Goal: Use online tool/utility: Utilize a website feature to perform a specific function

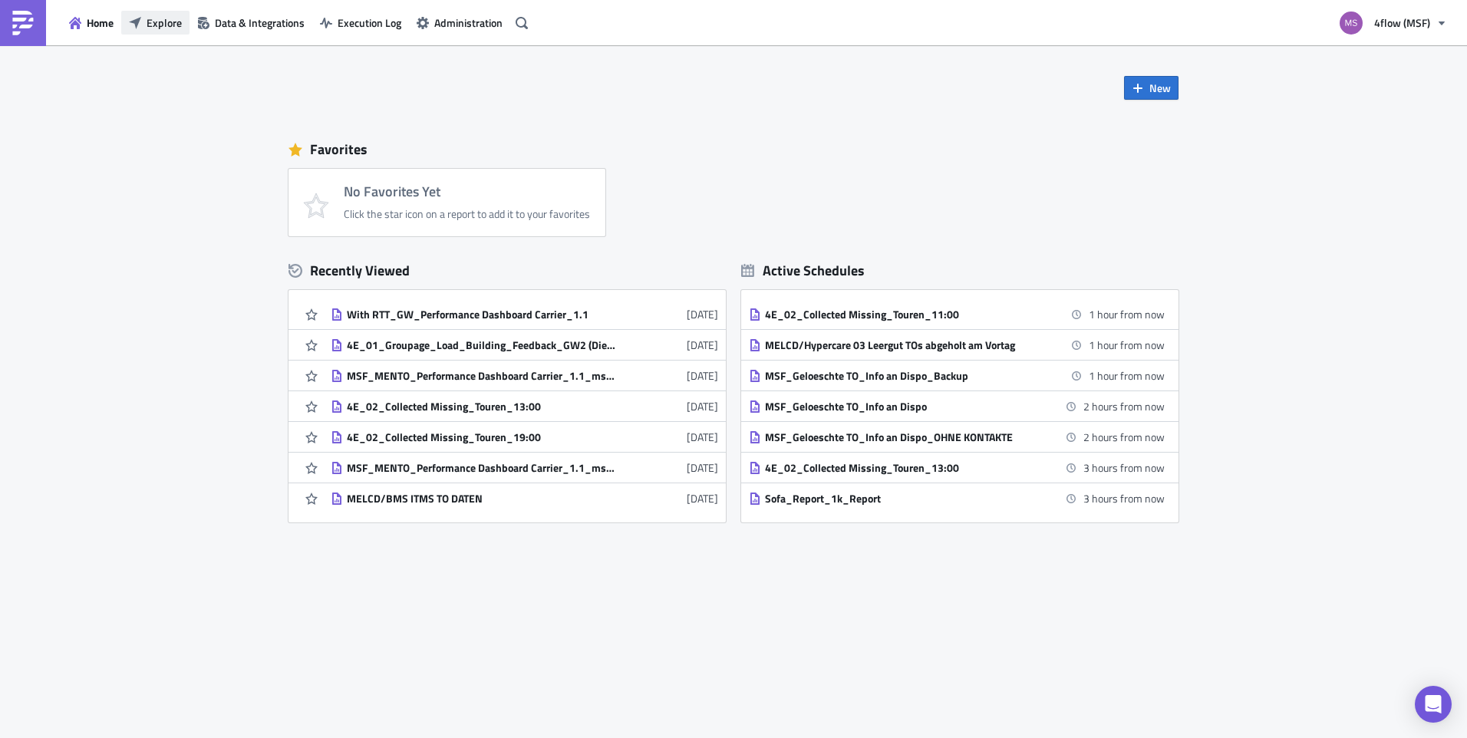
click at [166, 12] on button "Explore" at bounding box center [155, 23] width 68 height 24
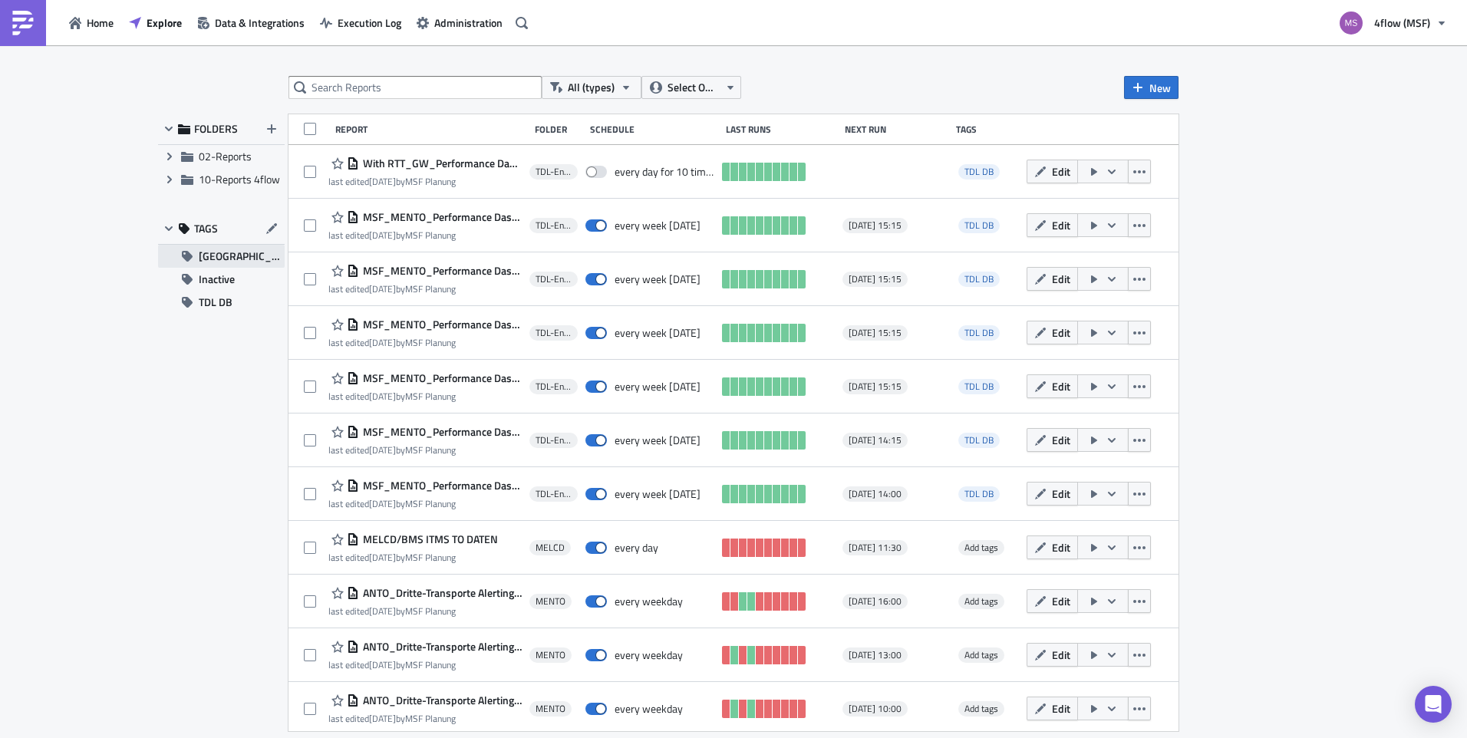
click at [232, 253] on span "[GEOGRAPHIC_DATA]" at bounding box center [242, 256] width 86 height 23
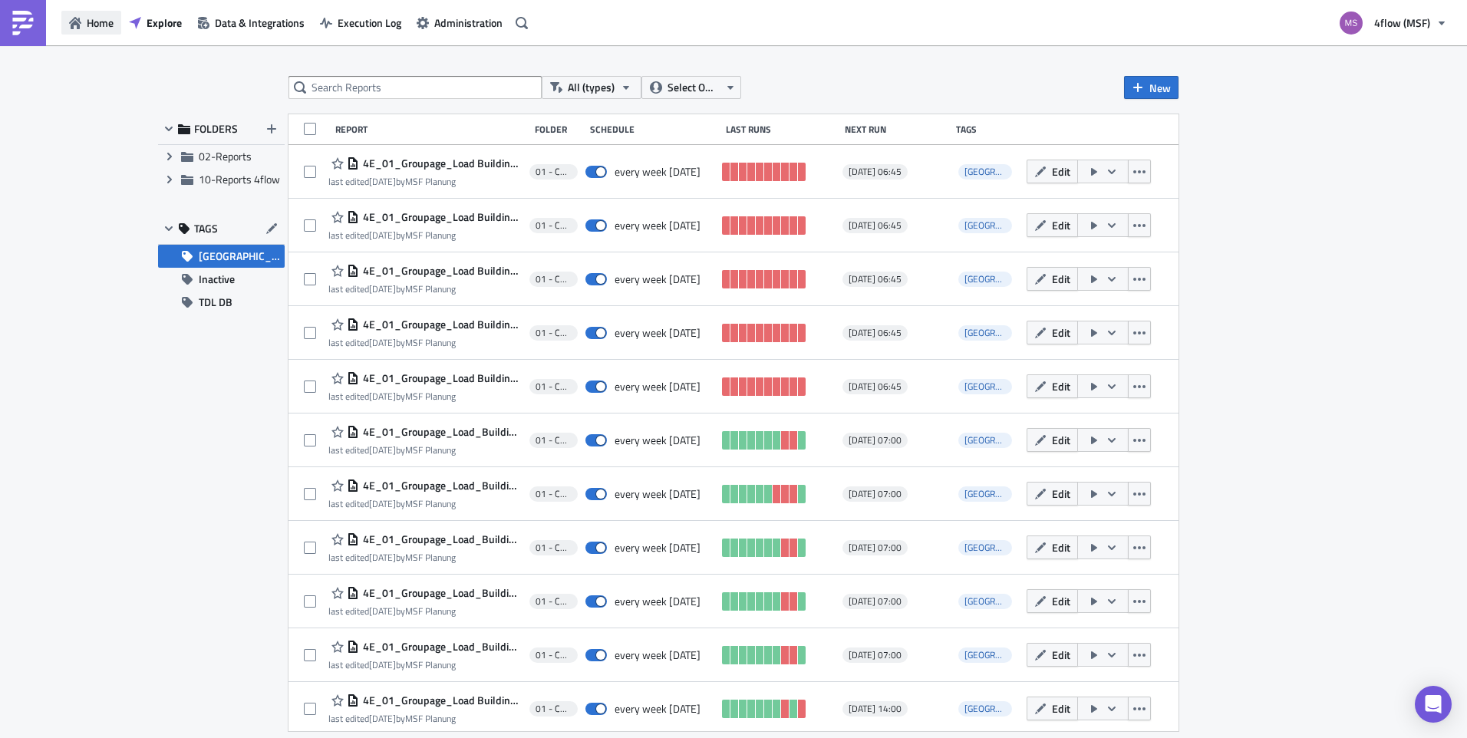
click at [107, 25] on span "Home" at bounding box center [100, 23] width 27 height 16
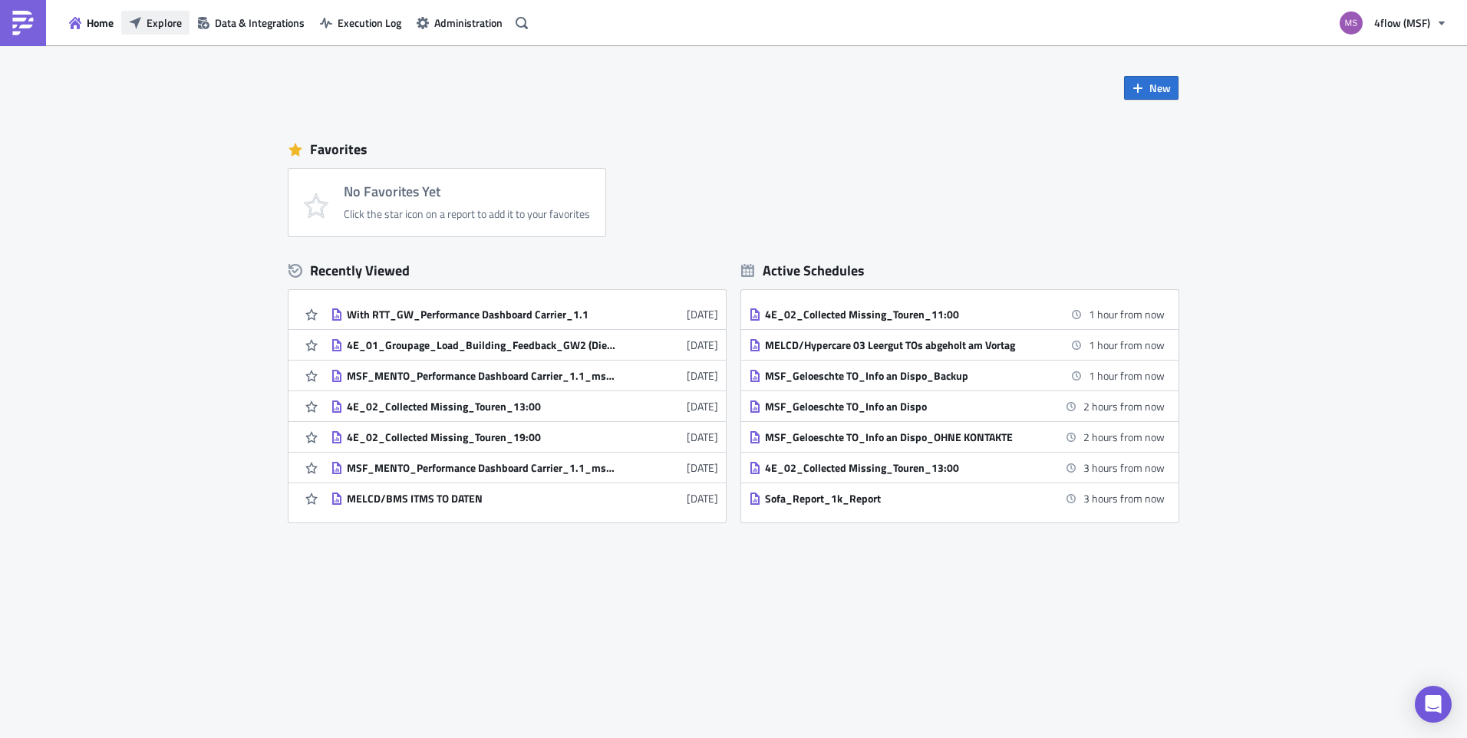
click at [157, 25] on span "Explore" at bounding box center [164, 23] width 35 height 16
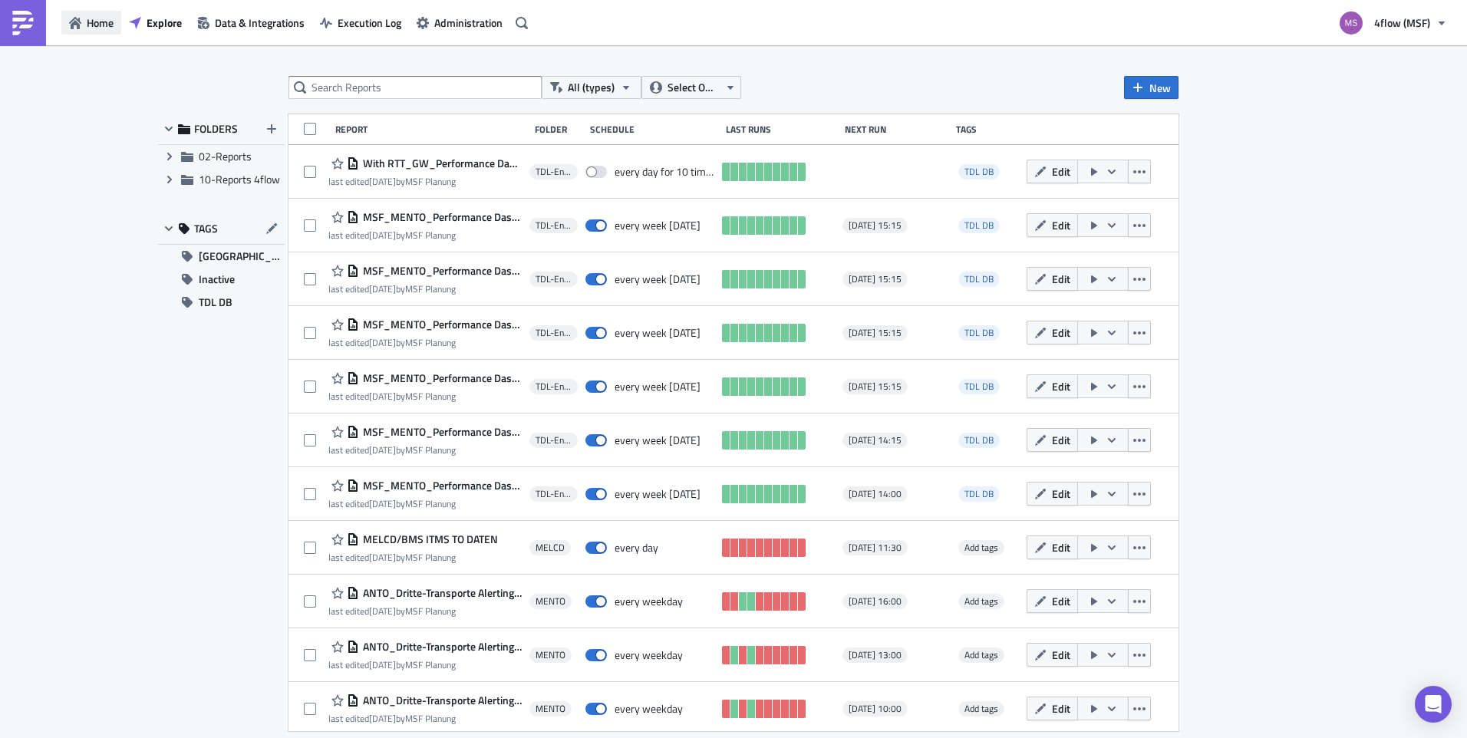
click at [92, 12] on button "Home" at bounding box center [91, 23] width 60 height 24
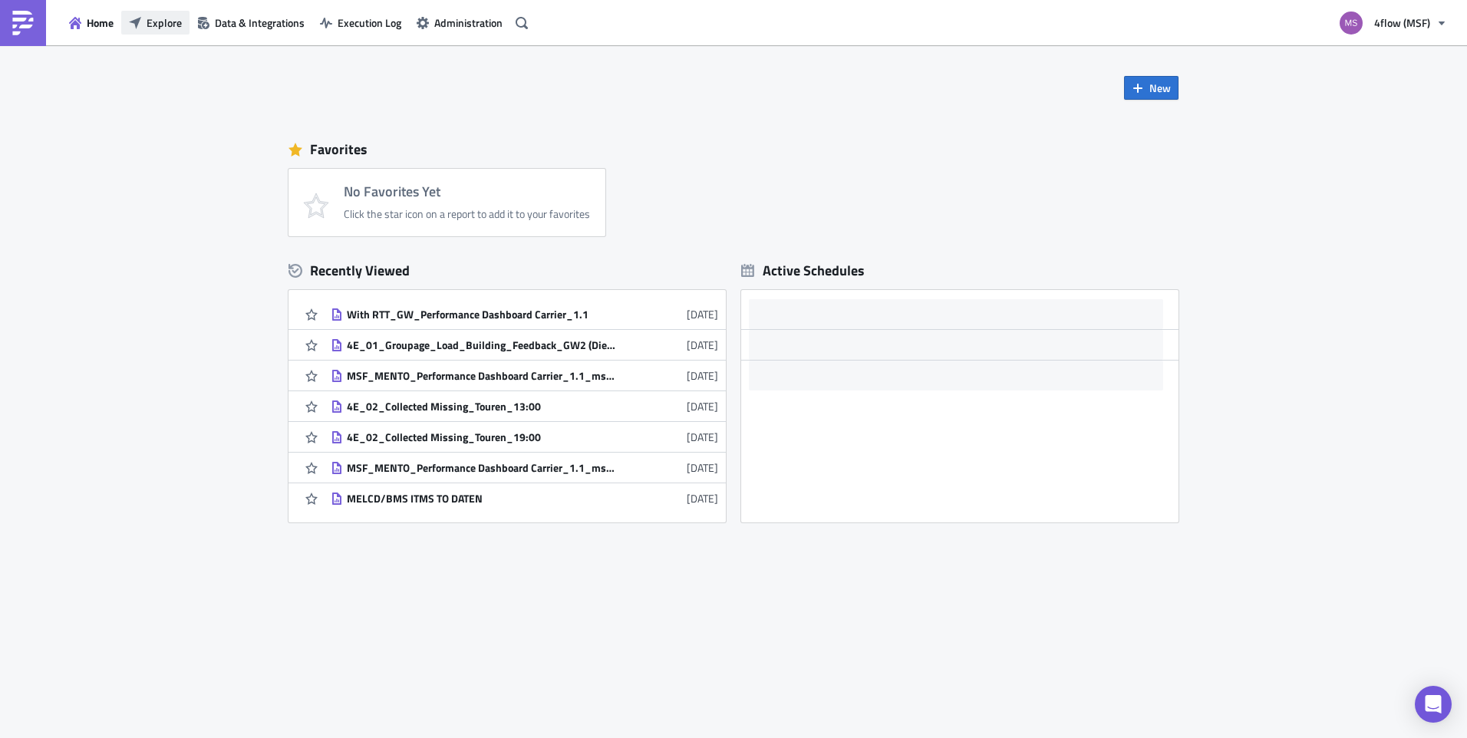
click at [175, 21] on span "Explore" at bounding box center [164, 23] width 35 height 16
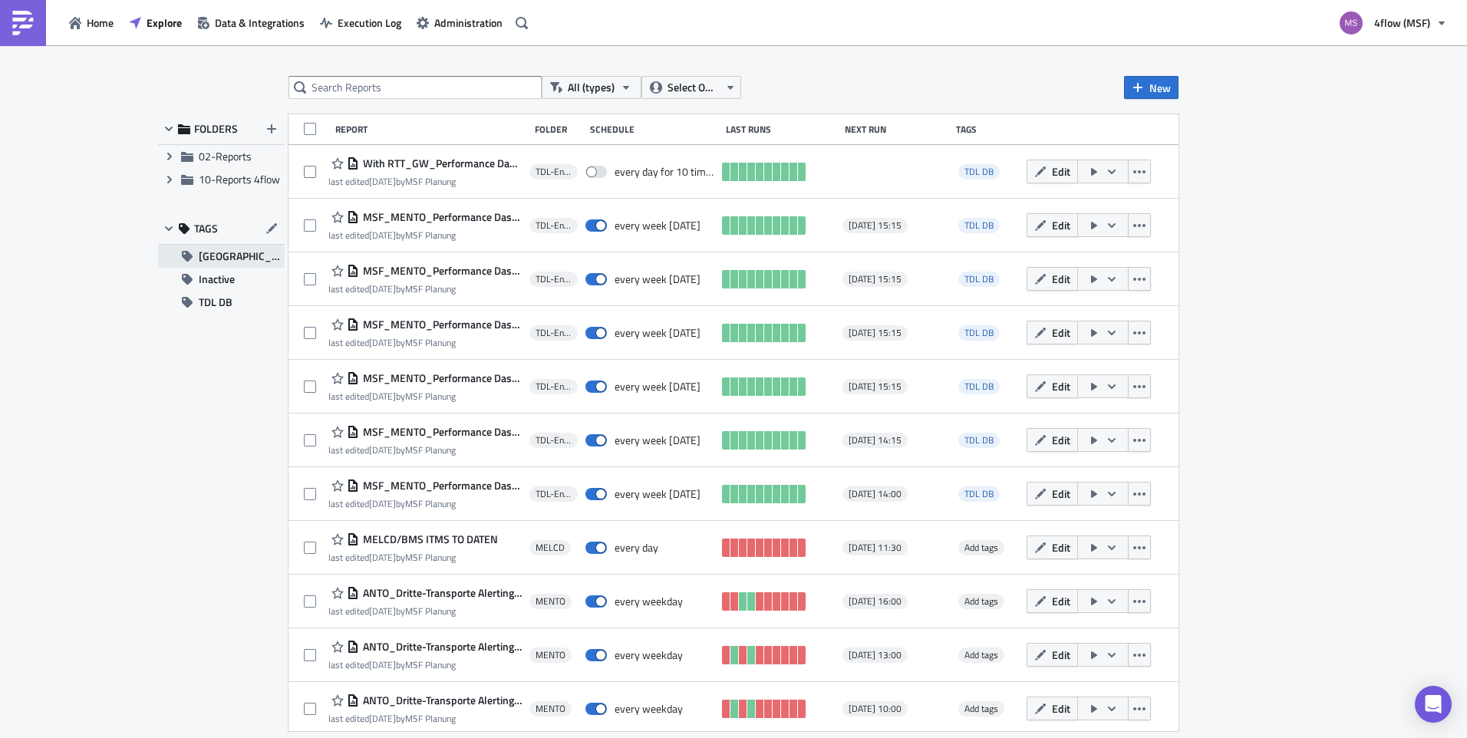
click at [242, 265] on span "[GEOGRAPHIC_DATA]" at bounding box center [242, 256] width 86 height 23
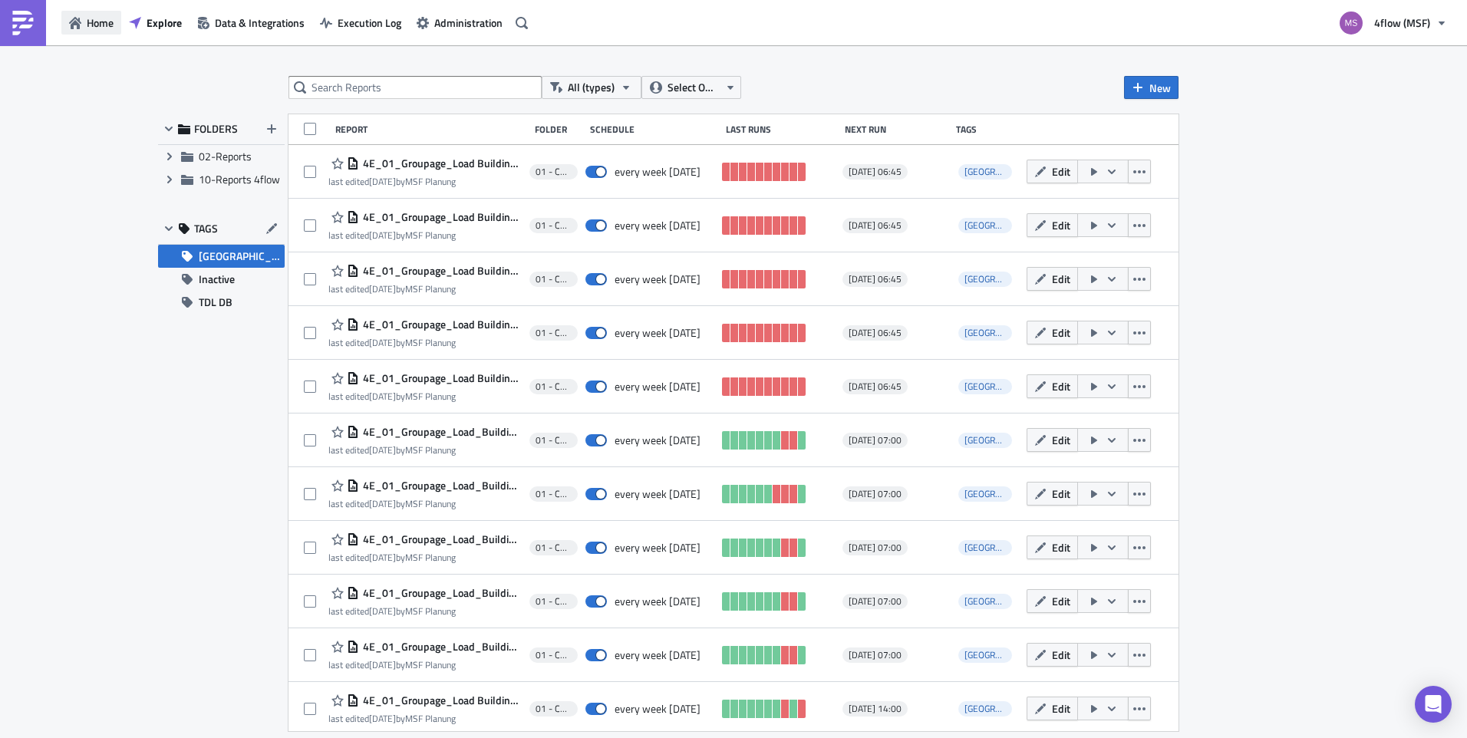
click at [89, 20] on span "Home" at bounding box center [100, 23] width 27 height 16
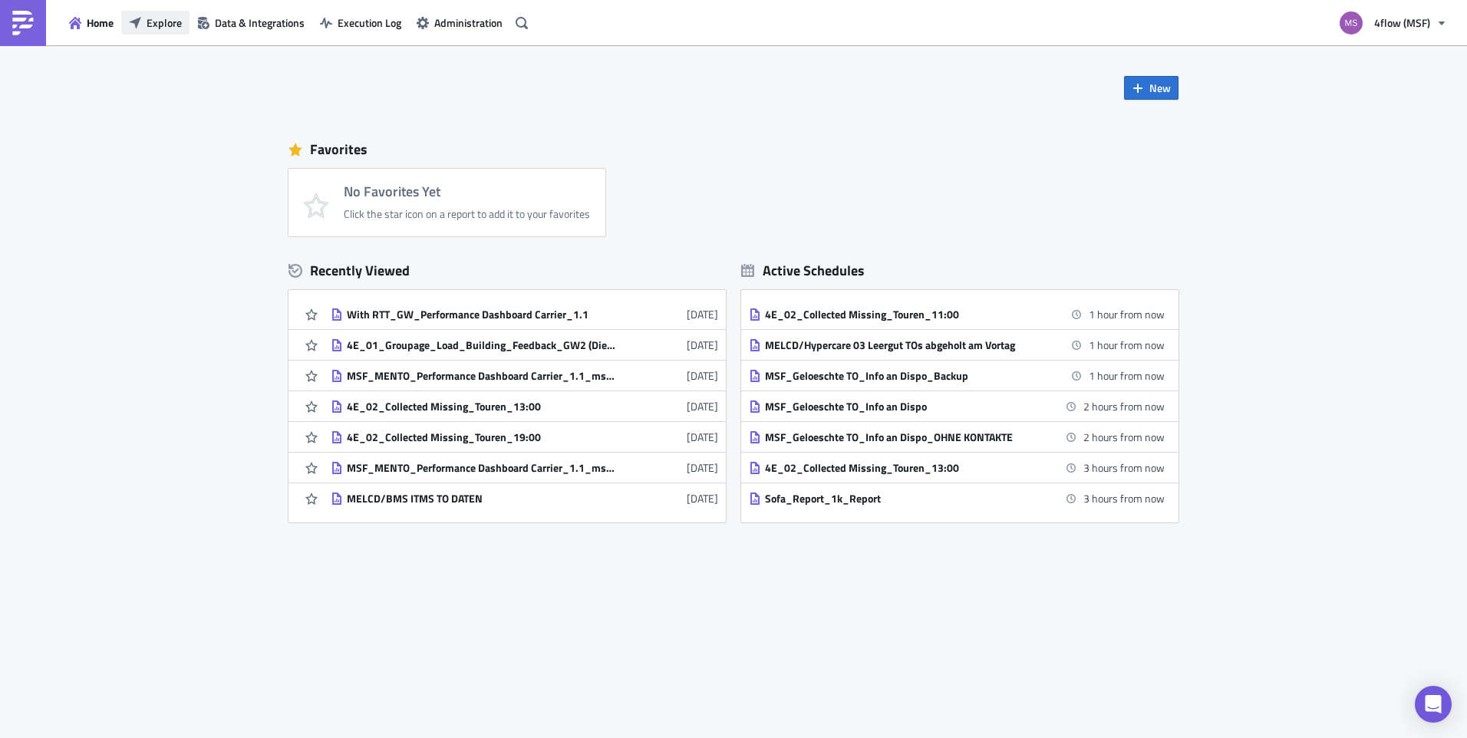
click at [173, 20] on span "Explore" at bounding box center [164, 23] width 35 height 16
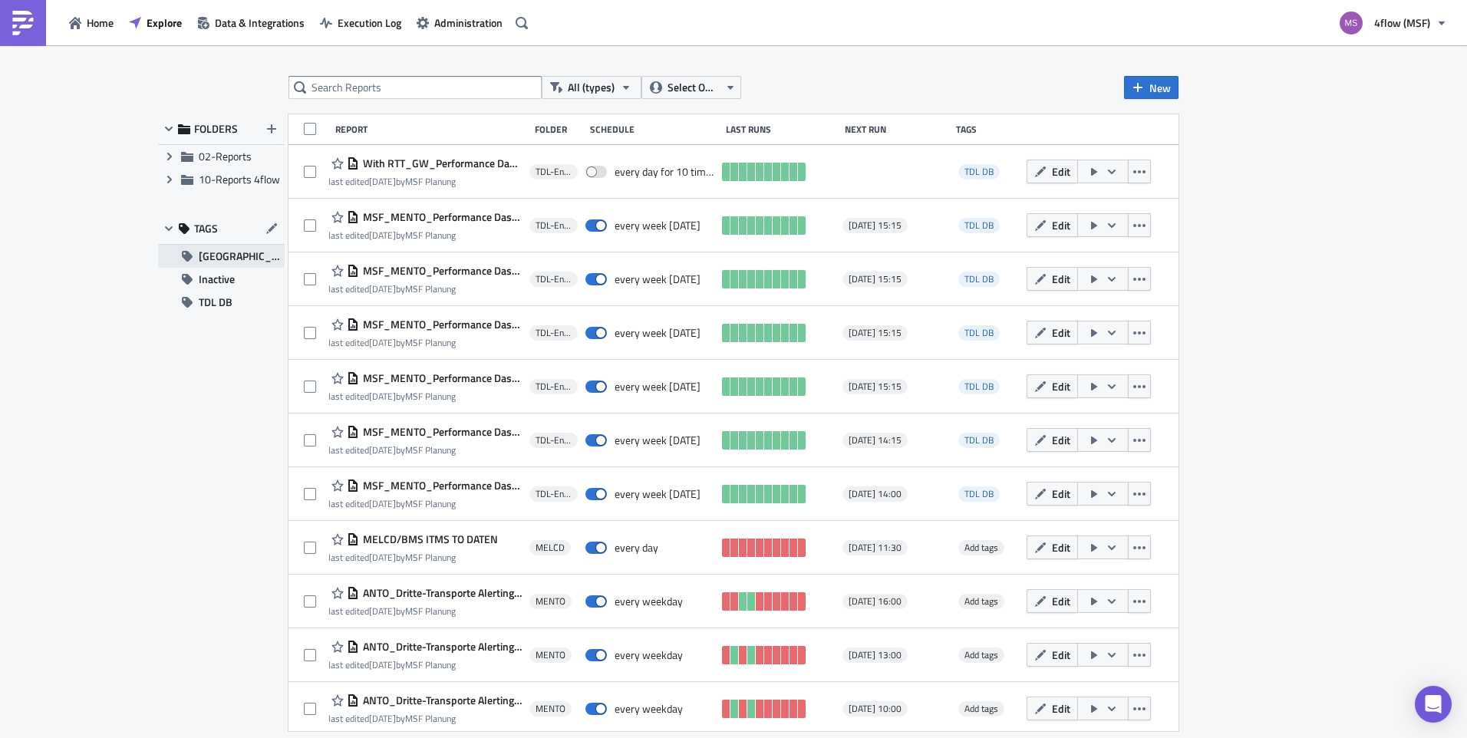
click at [238, 253] on span "[GEOGRAPHIC_DATA]" at bounding box center [242, 256] width 86 height 23
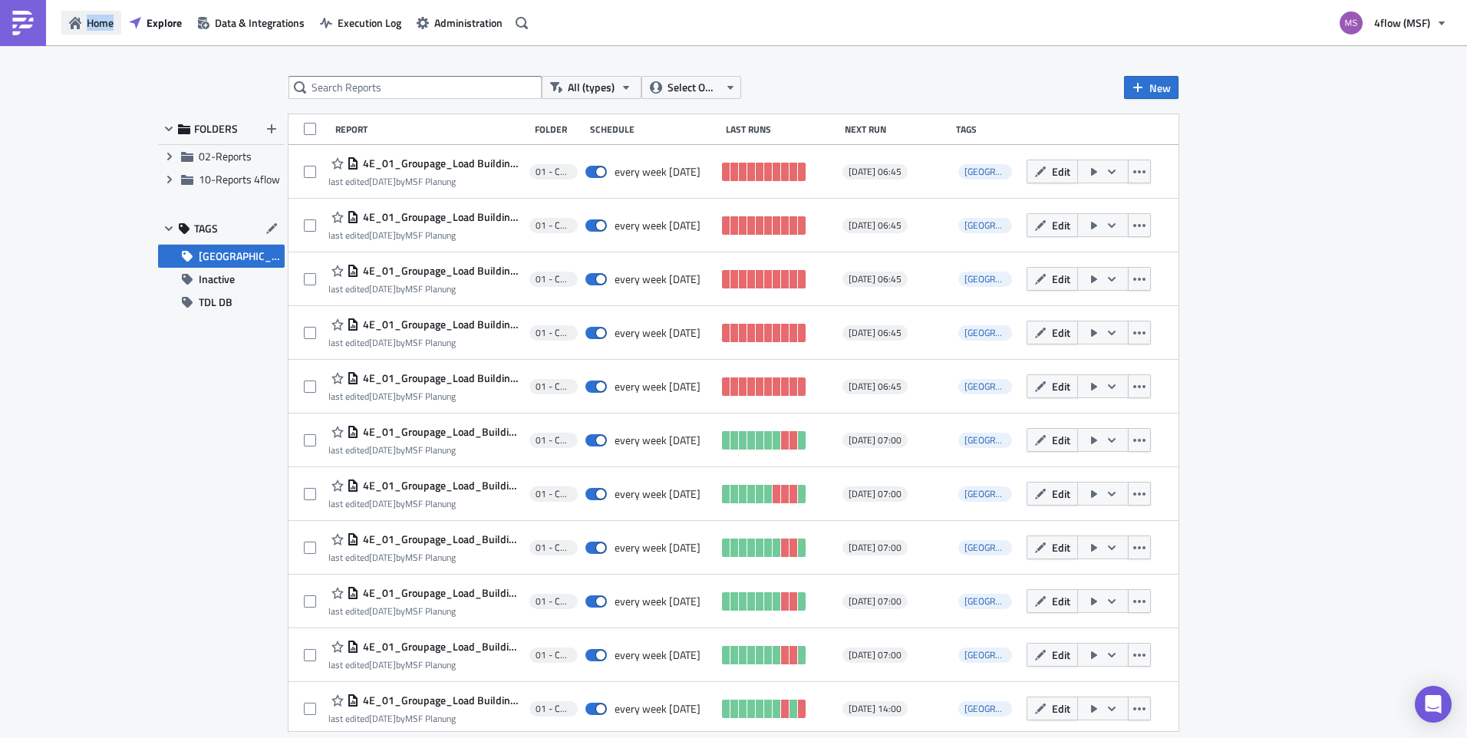
click at [88, 34] on div "Home Explore Data & Integrations Execution Log Administration" at bounding box center [266, 22] width 533 height 45
drag, startPoint x: 88, startPoint y: 34, endPoint x: 88, endPoint y: 25, distance: 9.2
click at [88, 25] on span "Home" at bounding box center [100, 23] width 27 height 16
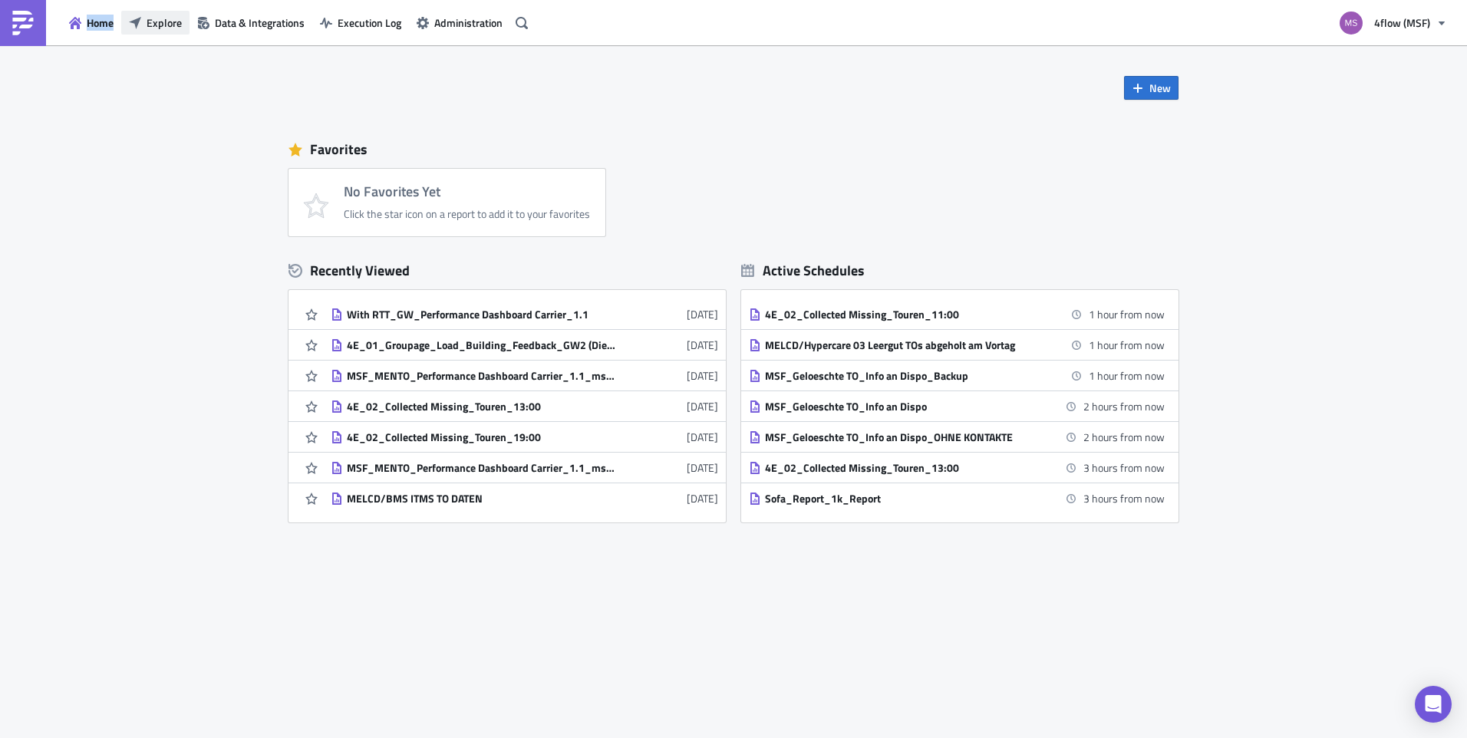
click at [176, 24] on span "Explore" at bounding box center [164, 23] width 35 height 16
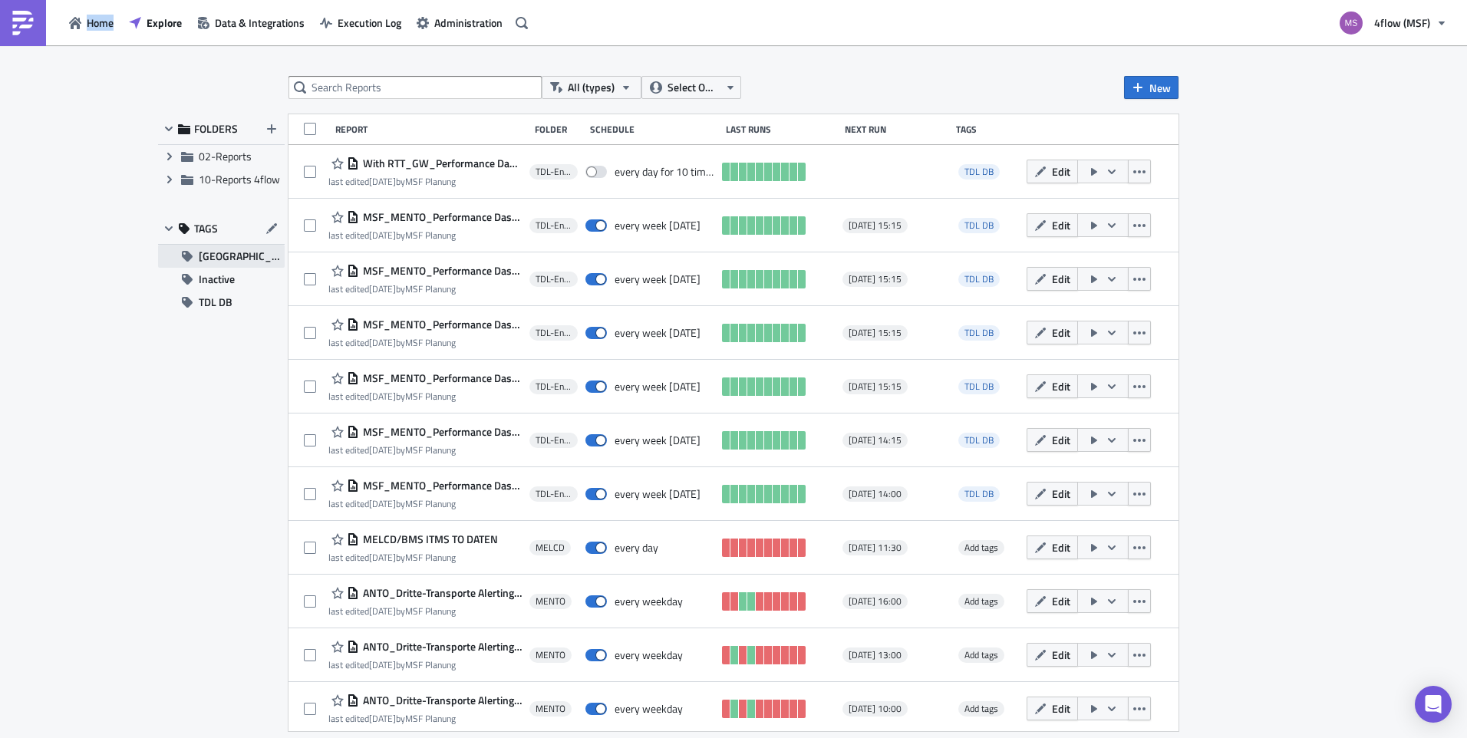
click at [214, 256] on span "[GEOGRAPHIC_DATA]" at bounding box center [242, 256] width 86 height 23
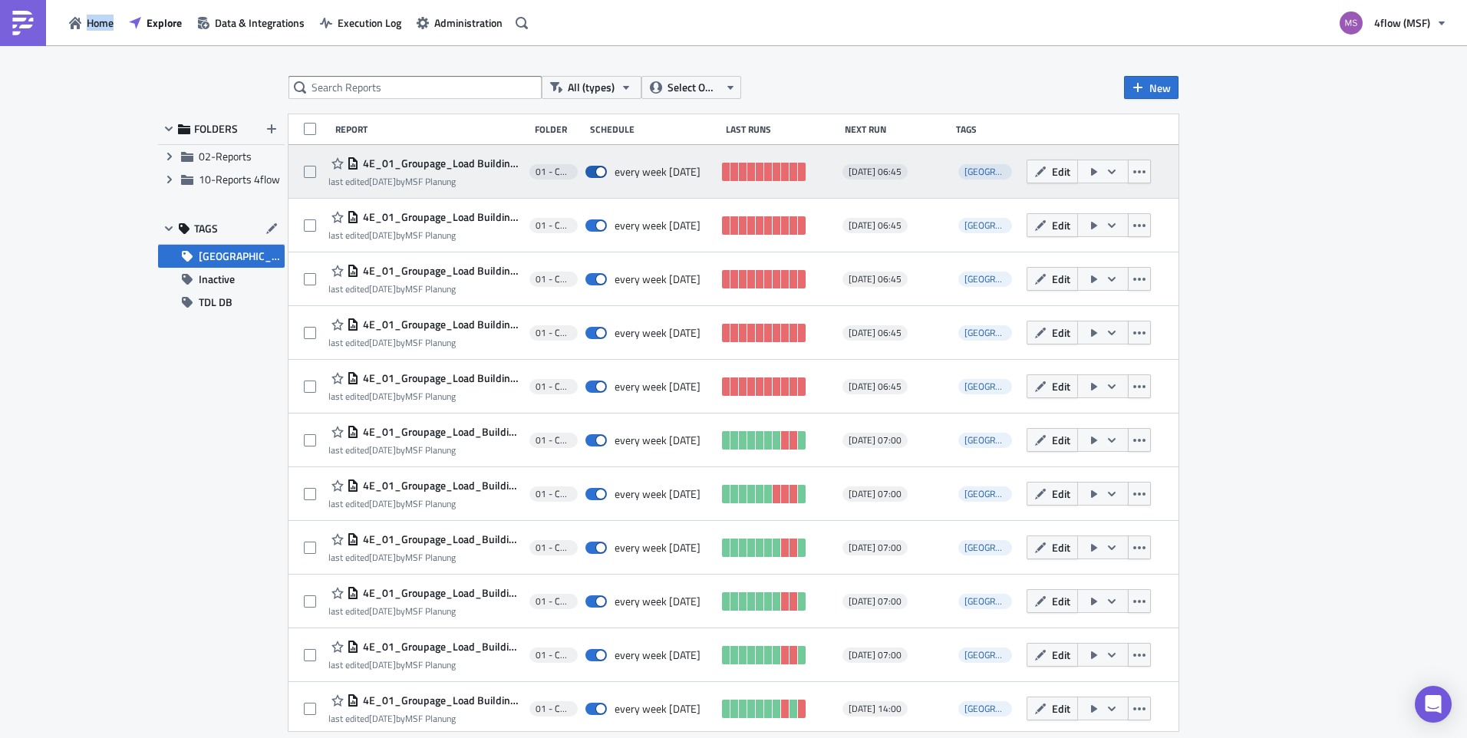
click at [592, 169] on span at bounding box center [595, 172] width 21 height 12
click at [592, 169] on input "checkbox" at bounding box center [593, 172] width 10 height 10
checkbox input "false"
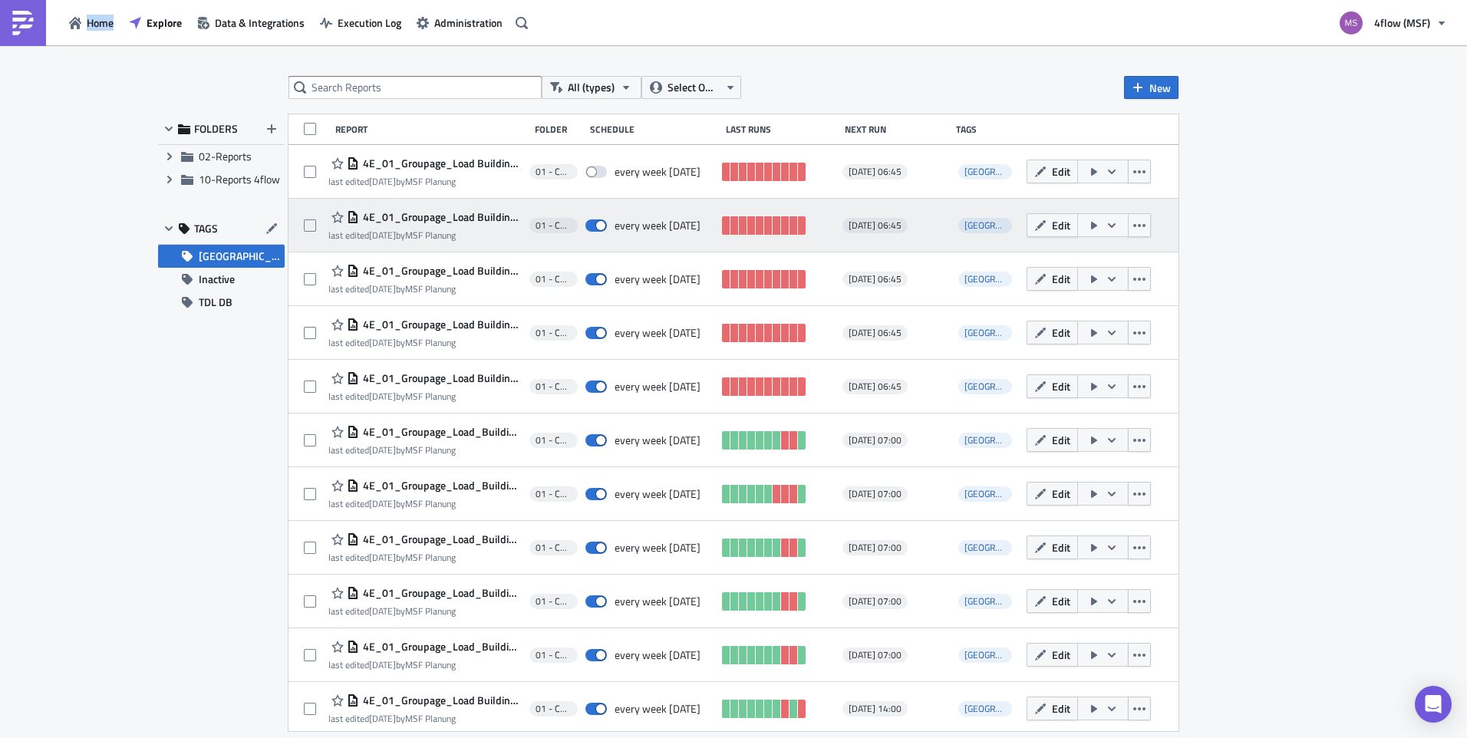
click at [1105, 224] on icon "button" at bounding box center [1111, 225] width 12 height 12
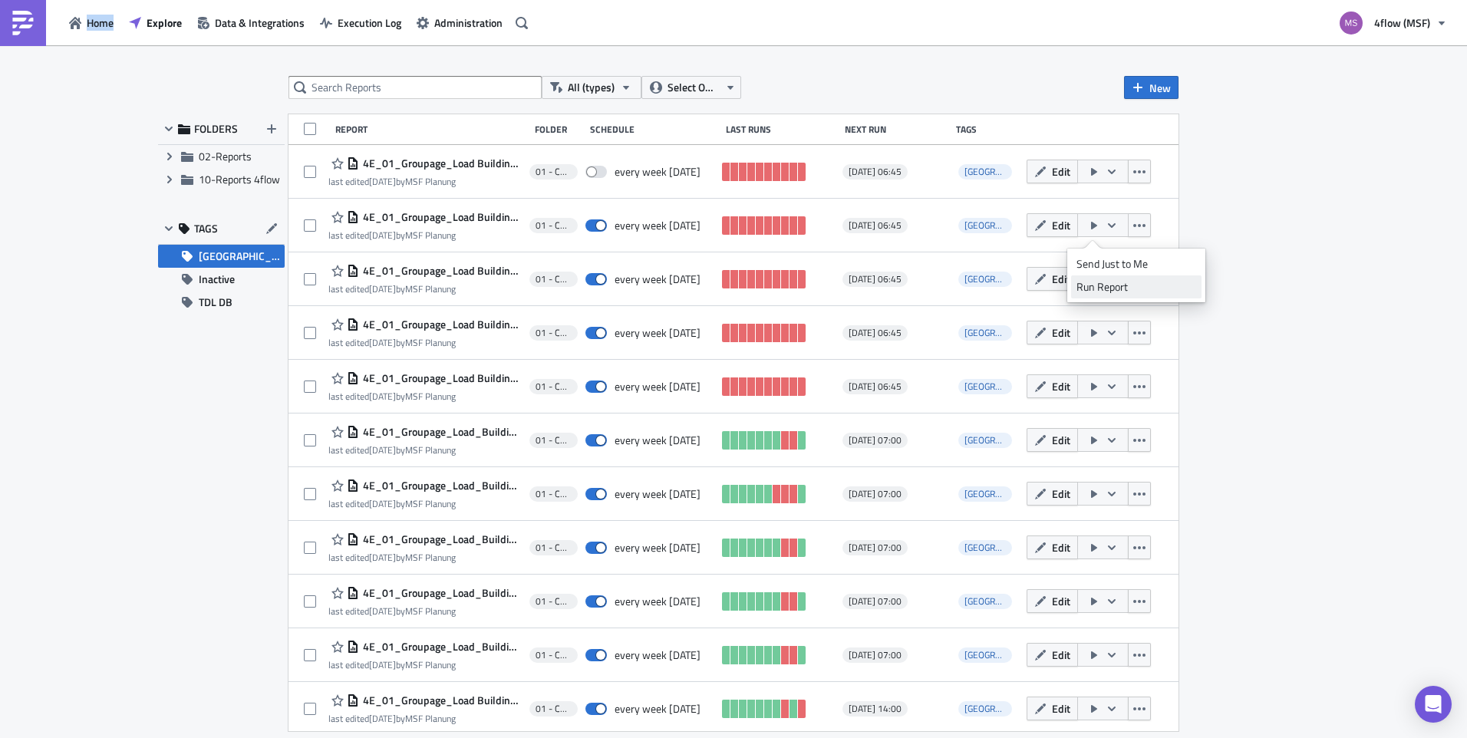
click at [1113, 283] on div "Run Report" at bounding box center [1136, 286] width 120 height 15
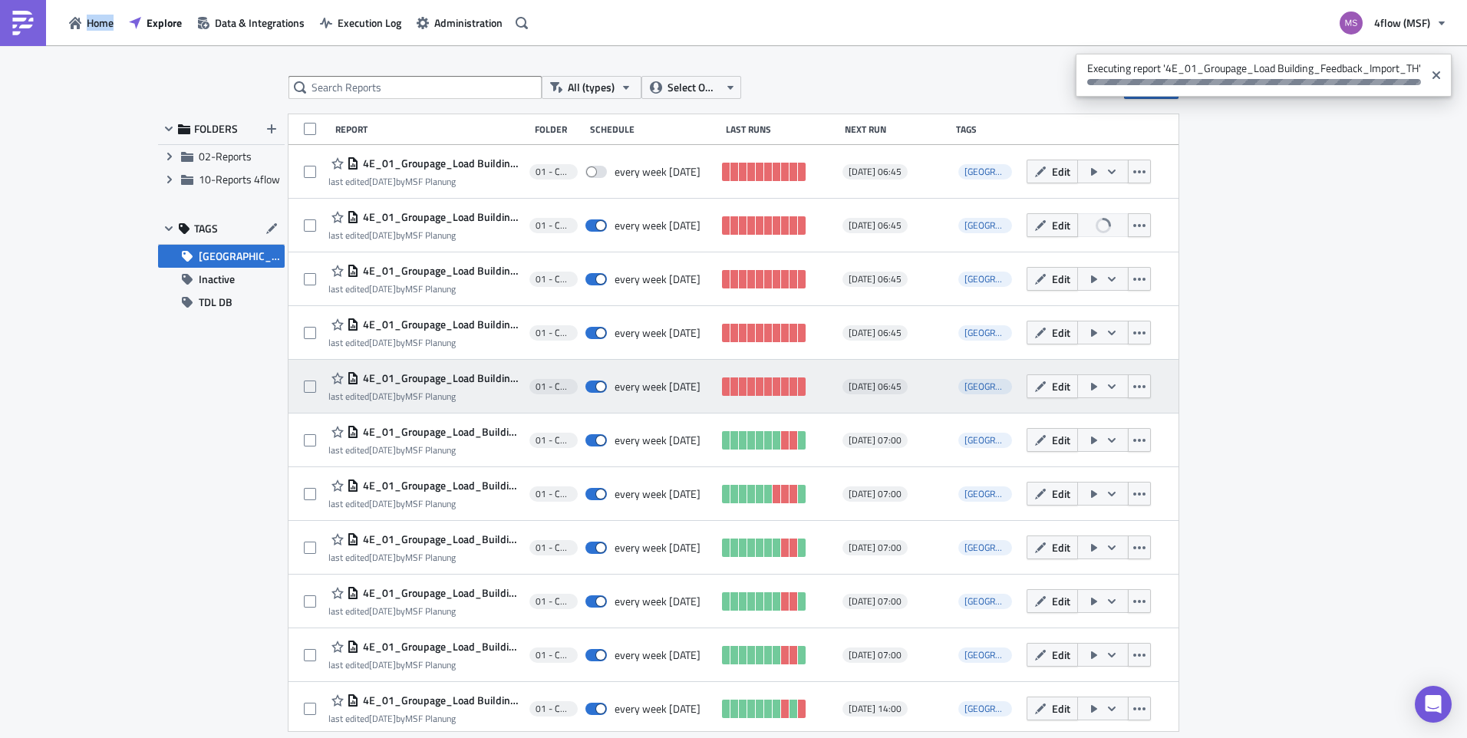
scroll to position [77, 0]
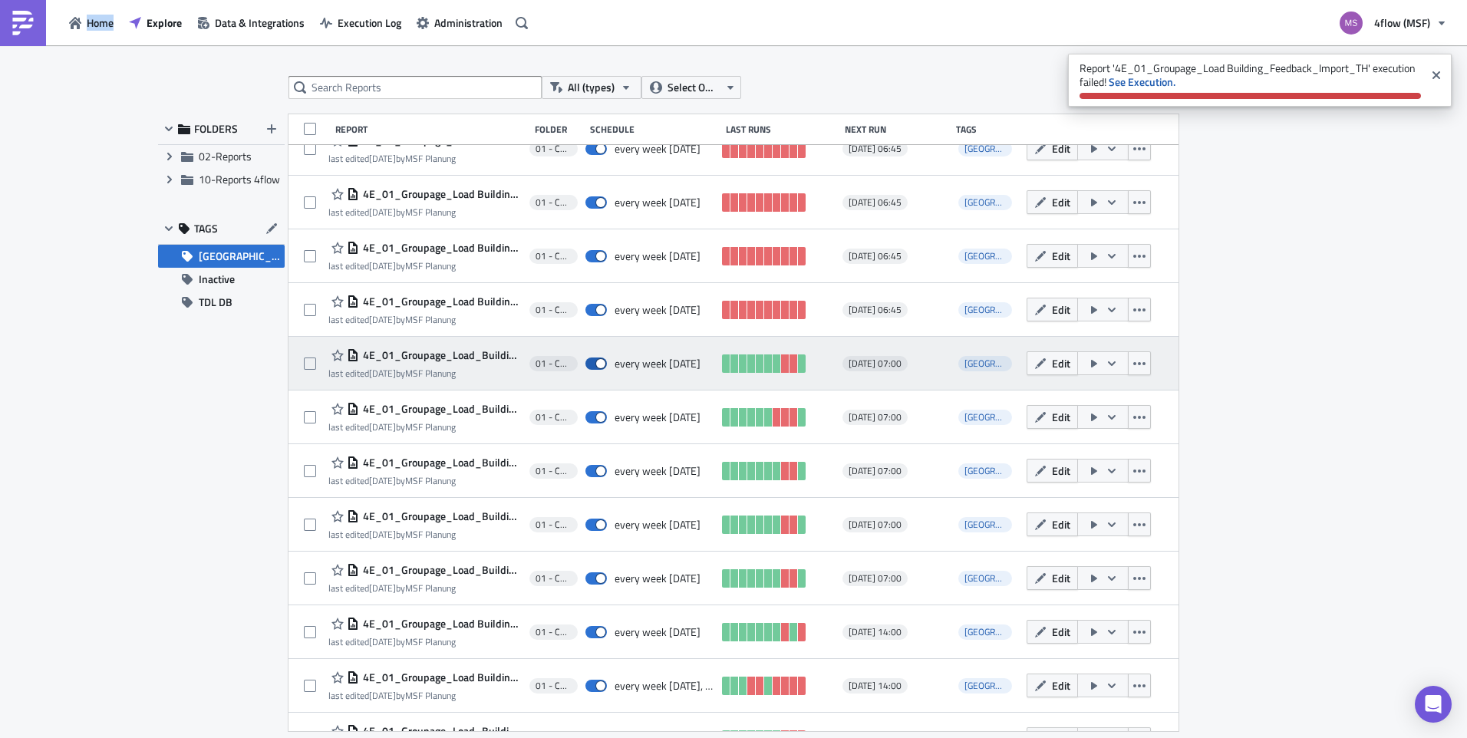
click at [591, 363] on span at bounding box center [595, 363] width 21 height 12
click at [591, 363] on input "checkbox" at bounding box center [593, 364] width 10 height 10
checkbox input "false"
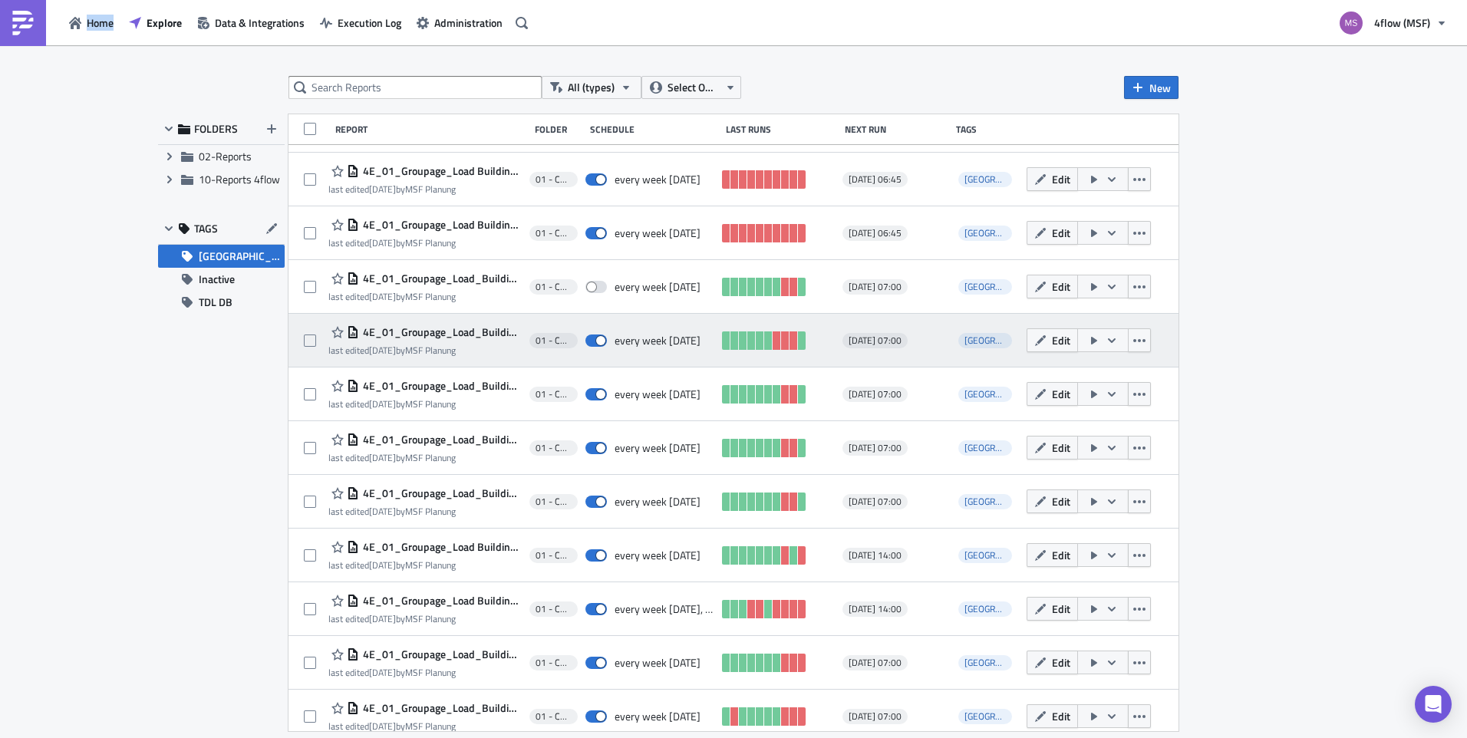
click at [1089, 344] on icon "button" at bounding box center [1094, 340] width 12 height 12
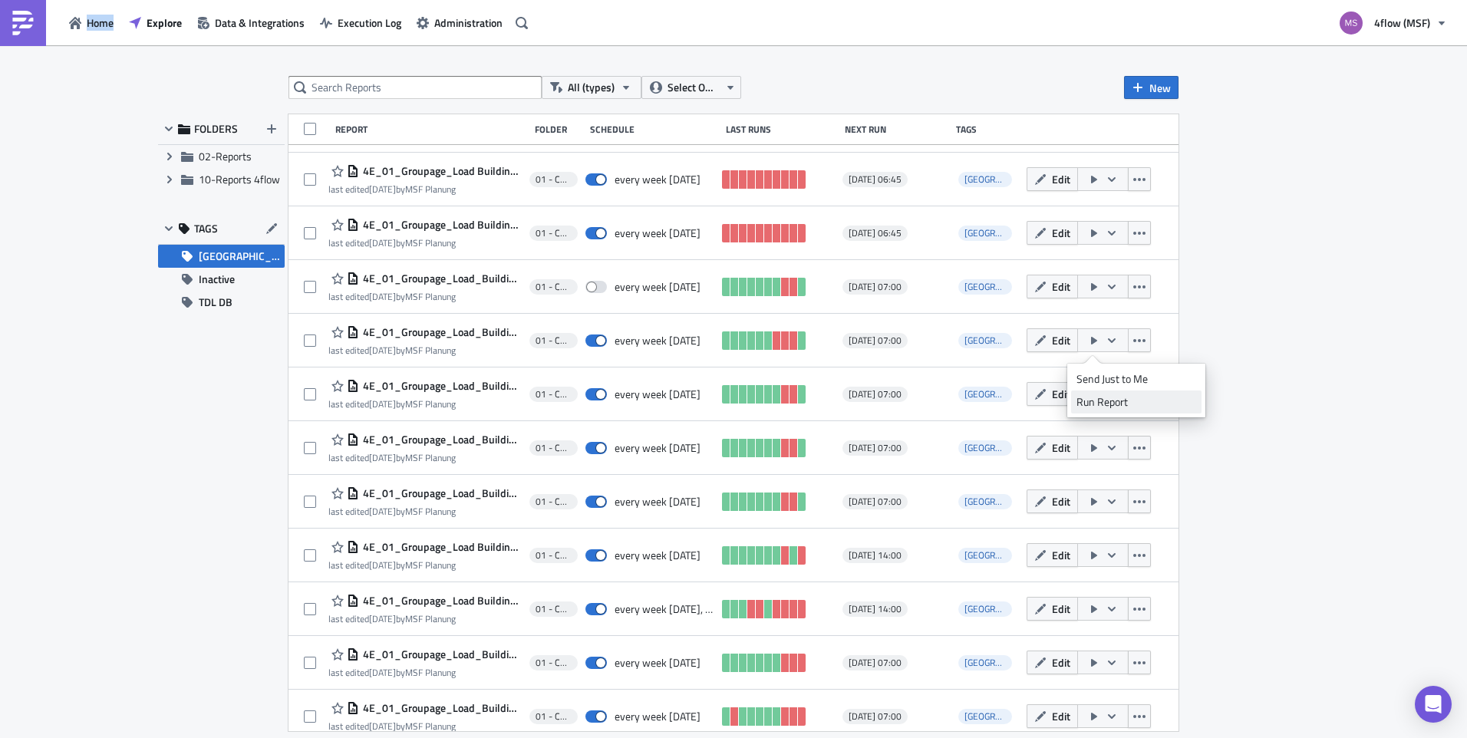
click at [1109, 407] on div "Run Report" at bounding box center [1136, 401] width 120 height 15
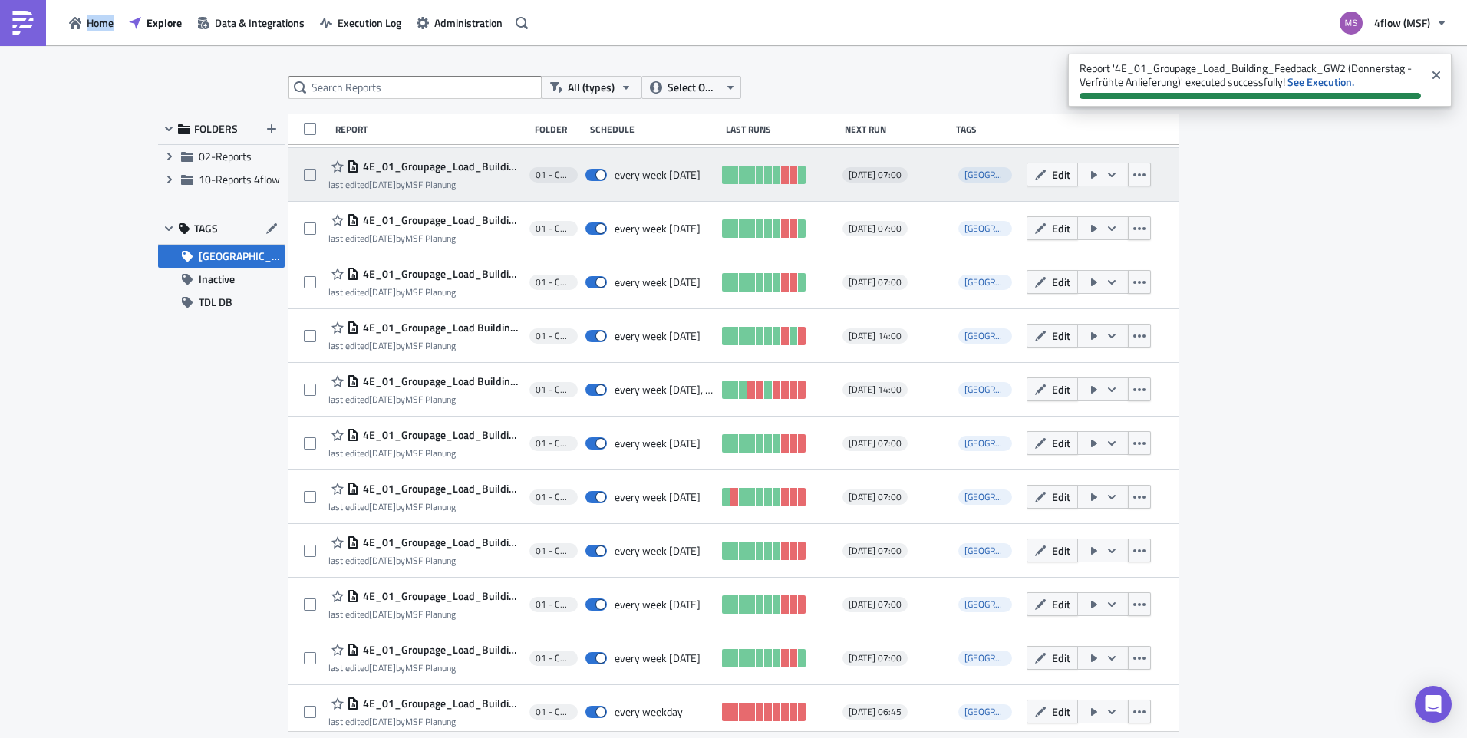
scroll to position [381, 0]
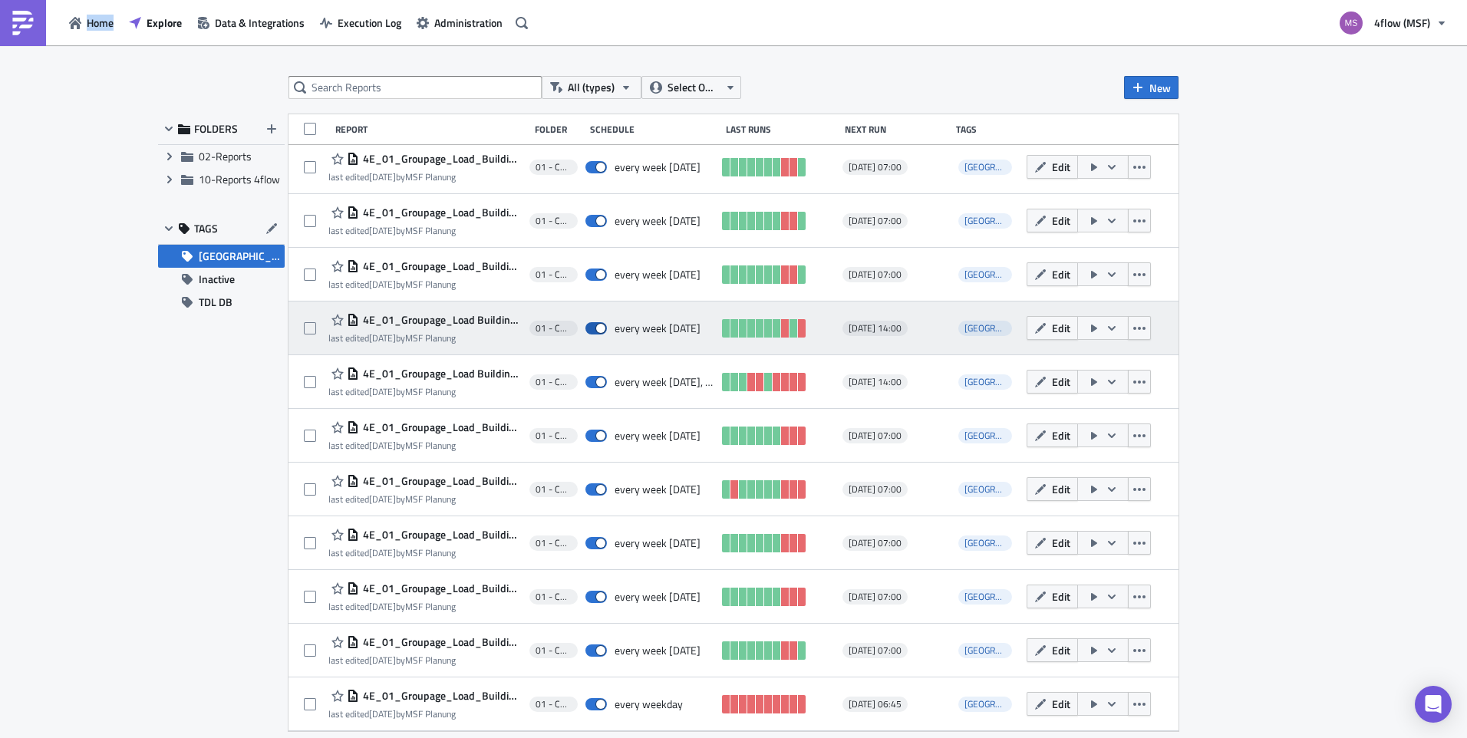
click at [595, 329] on span at bounding box center [595, 328] width 21 height 12
click at [595, 329] on input "checkbox" at bounding box center [593, 329] width 10 height 10
checkbox input "false"
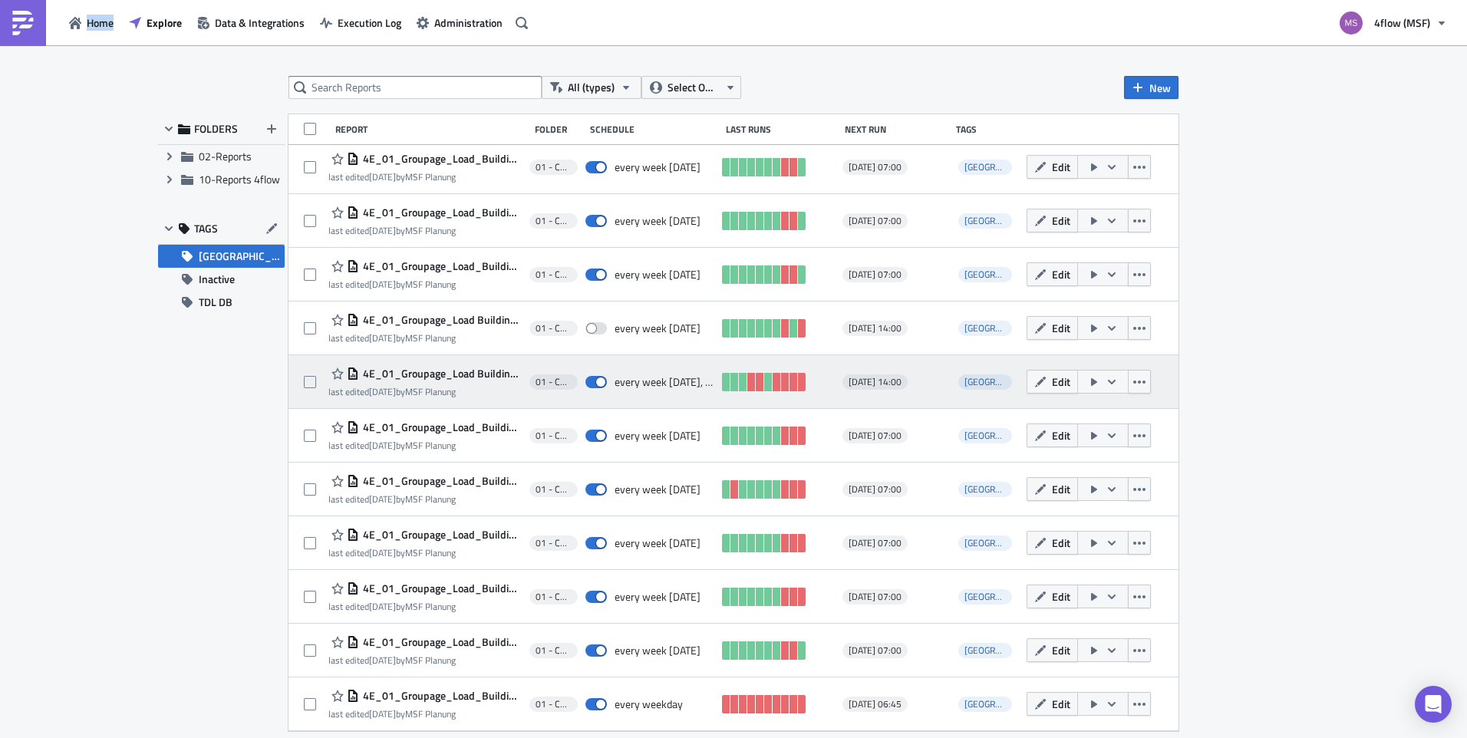
click at [1105, 380] on icon "button" at bounding box center [1111, 382] width 12 height 12
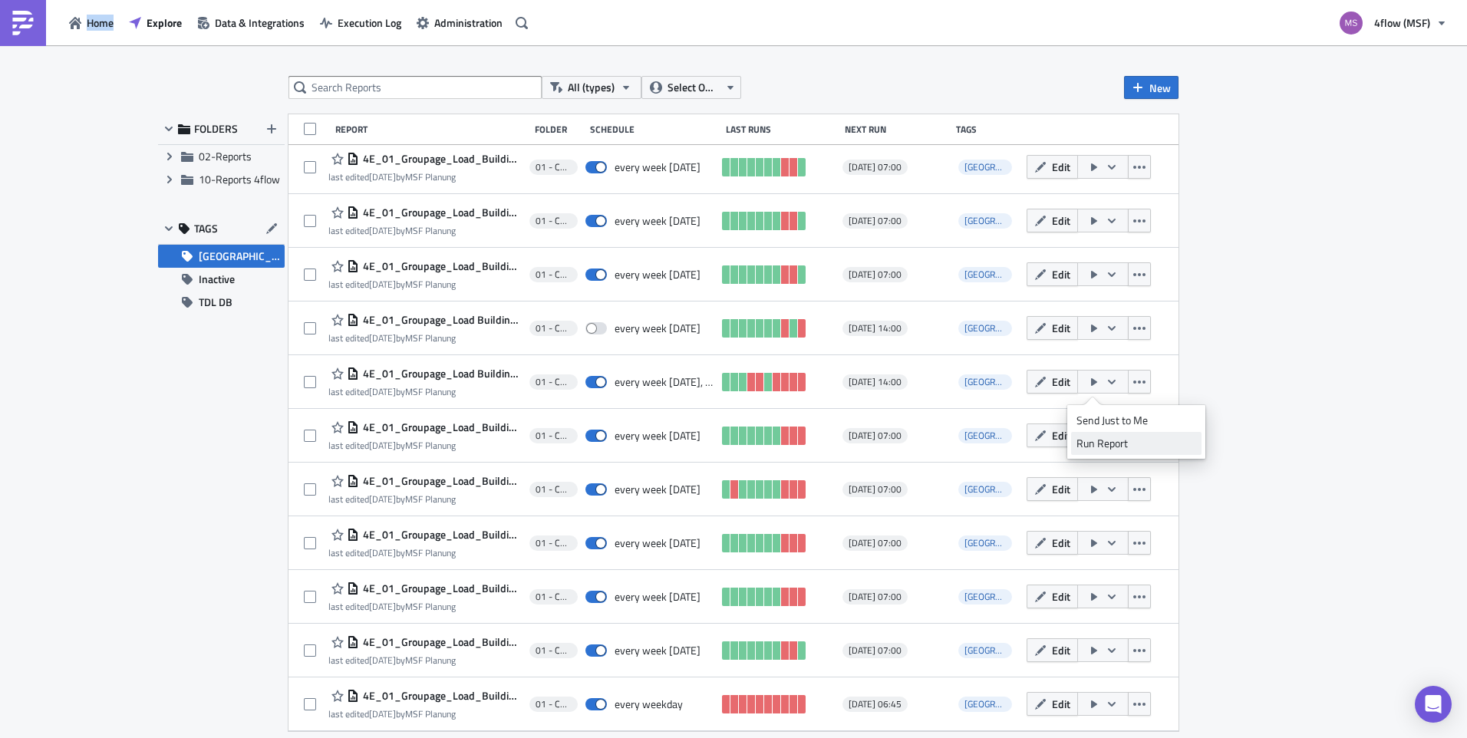
click at [1117, 440] on div "Run Report" at bounding box center [1136, 443] width 120 height 15
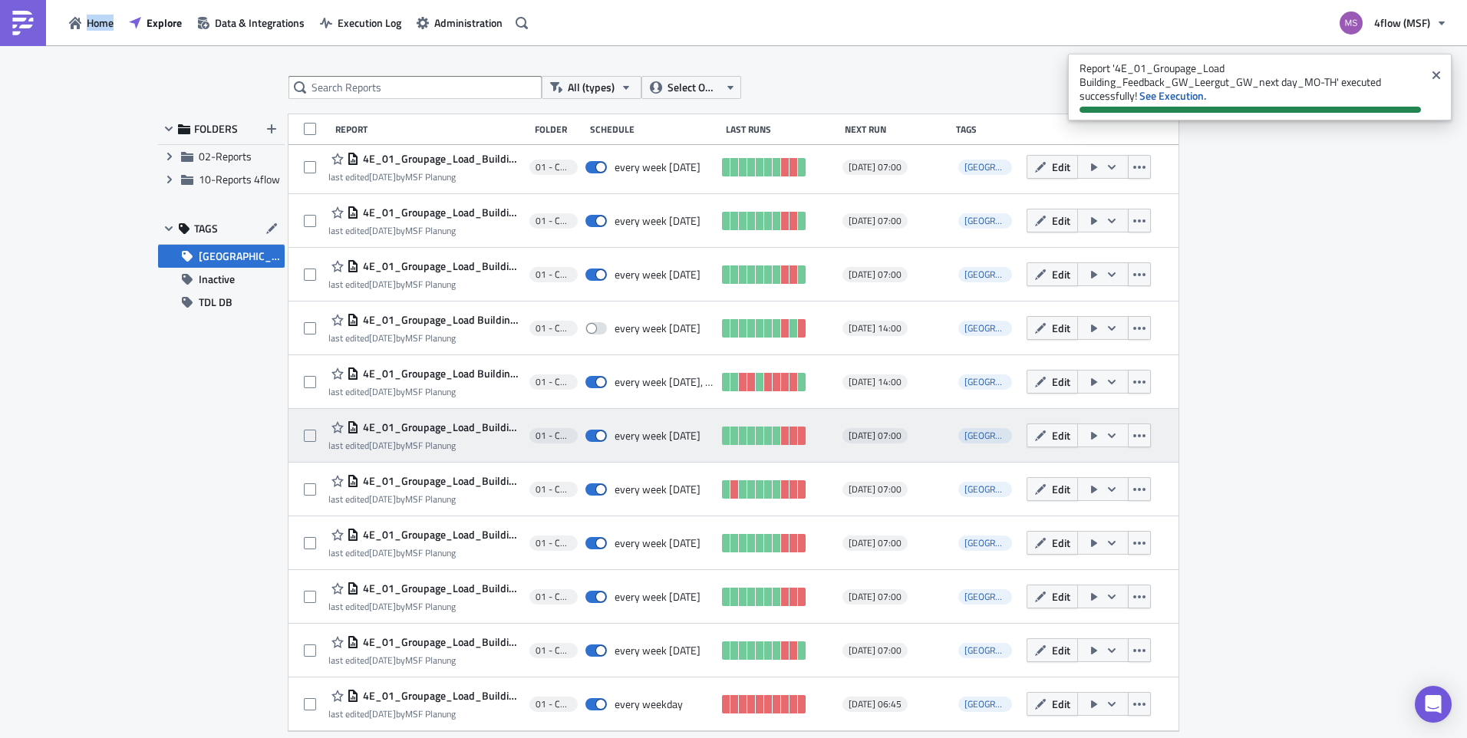
click at [1105, 438] on icon "button" at bounding box center [1111, 436] width 12 height 12
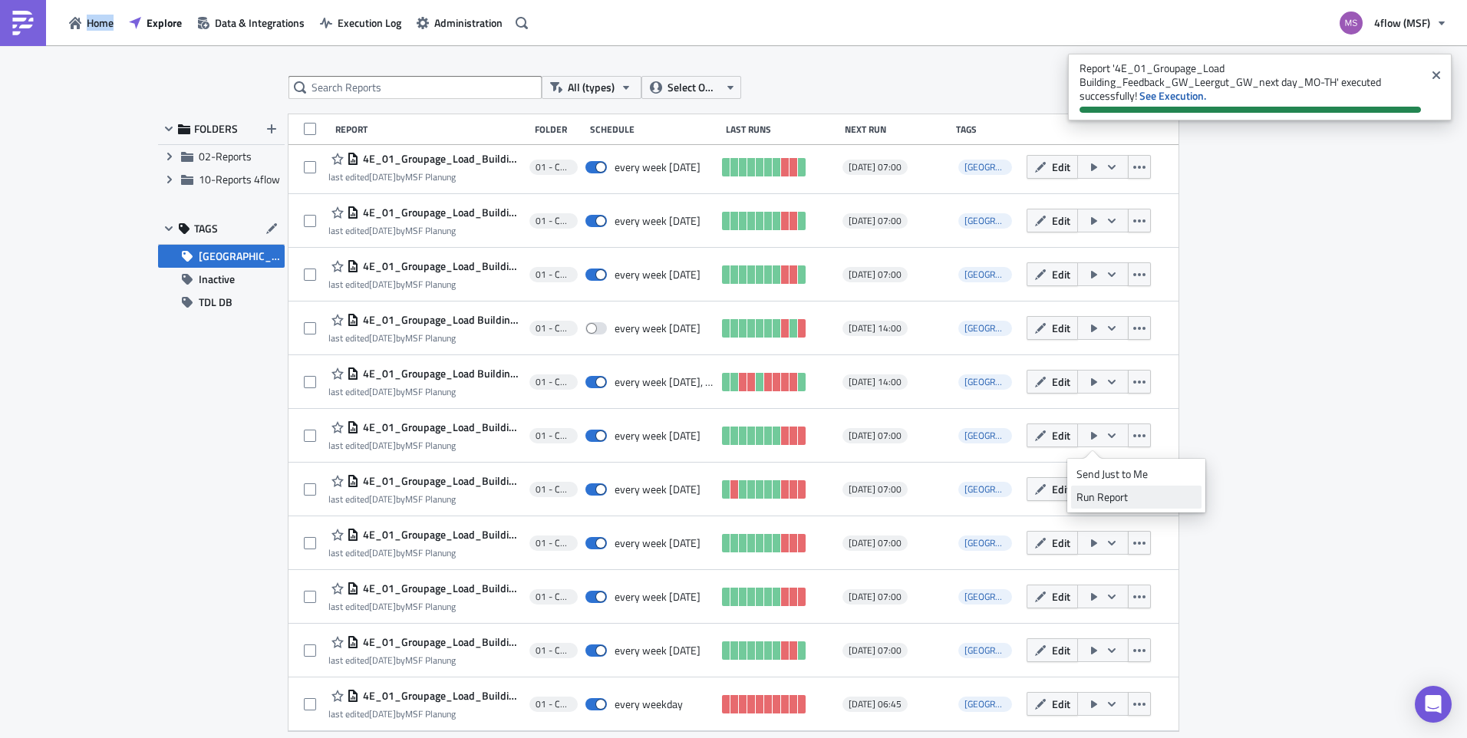
click at [1109, 502] on div "Run Report" at bounding box center [1136, 496] width 120 height 15
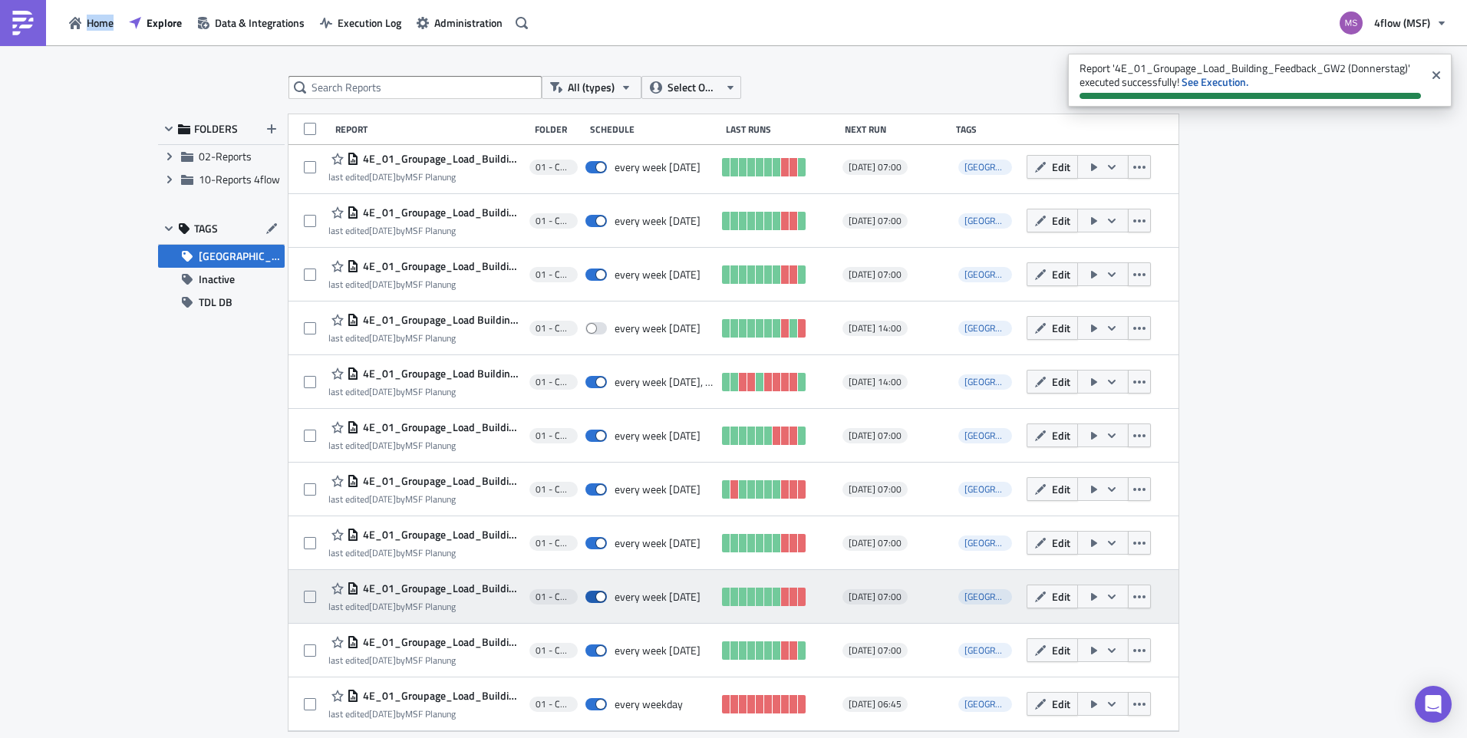
click at [601, 598] on span at bounding box center [595, 597] width 21 height 12
click at [598, 598] on input "checkbox" at bounding box center [593, 597] width 10 height 10
checkbox input "false"
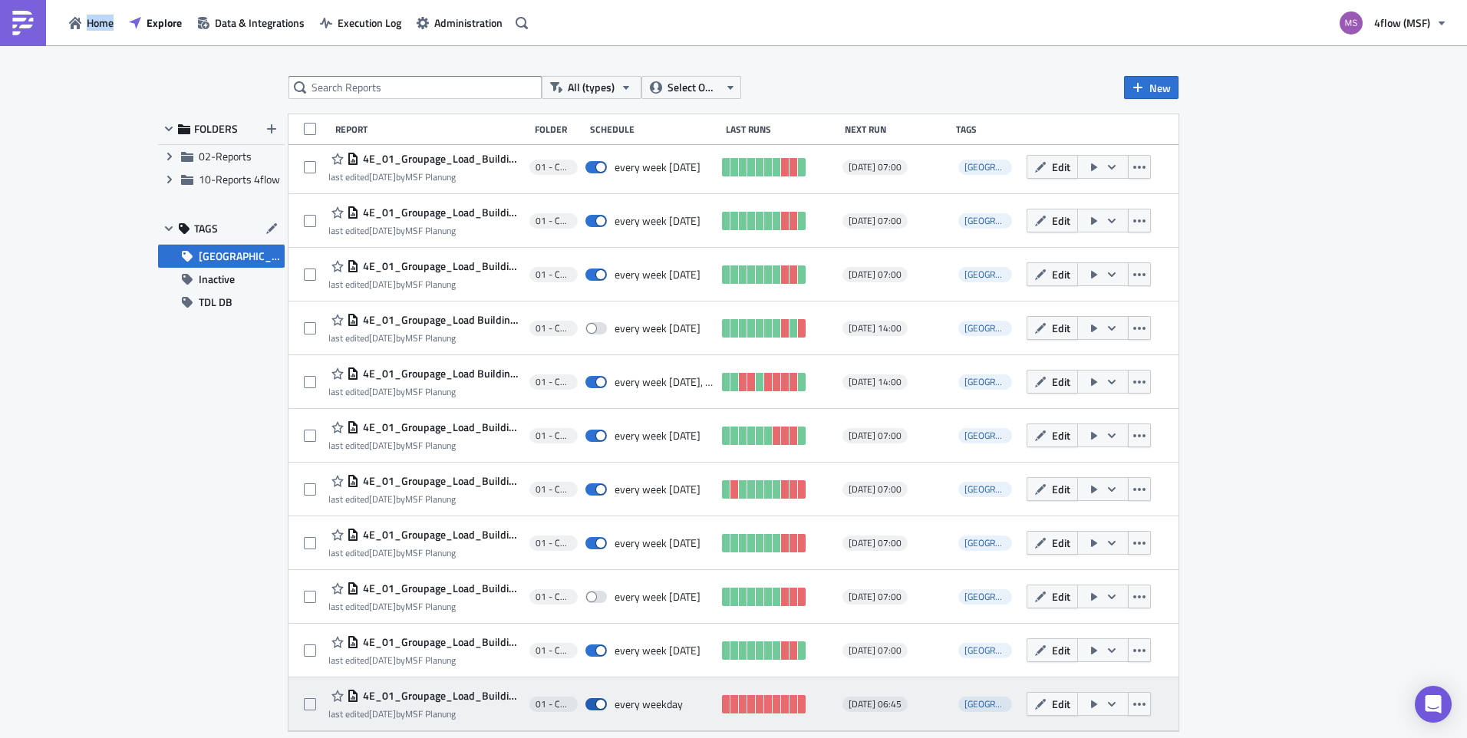
click at [599, 702] on span at bounding box center [595, 704] width 21 height 12
click at [598, 702] on input "checkbox" at bounding box center [593, 705] width 10 height 10
checkbox input "false"
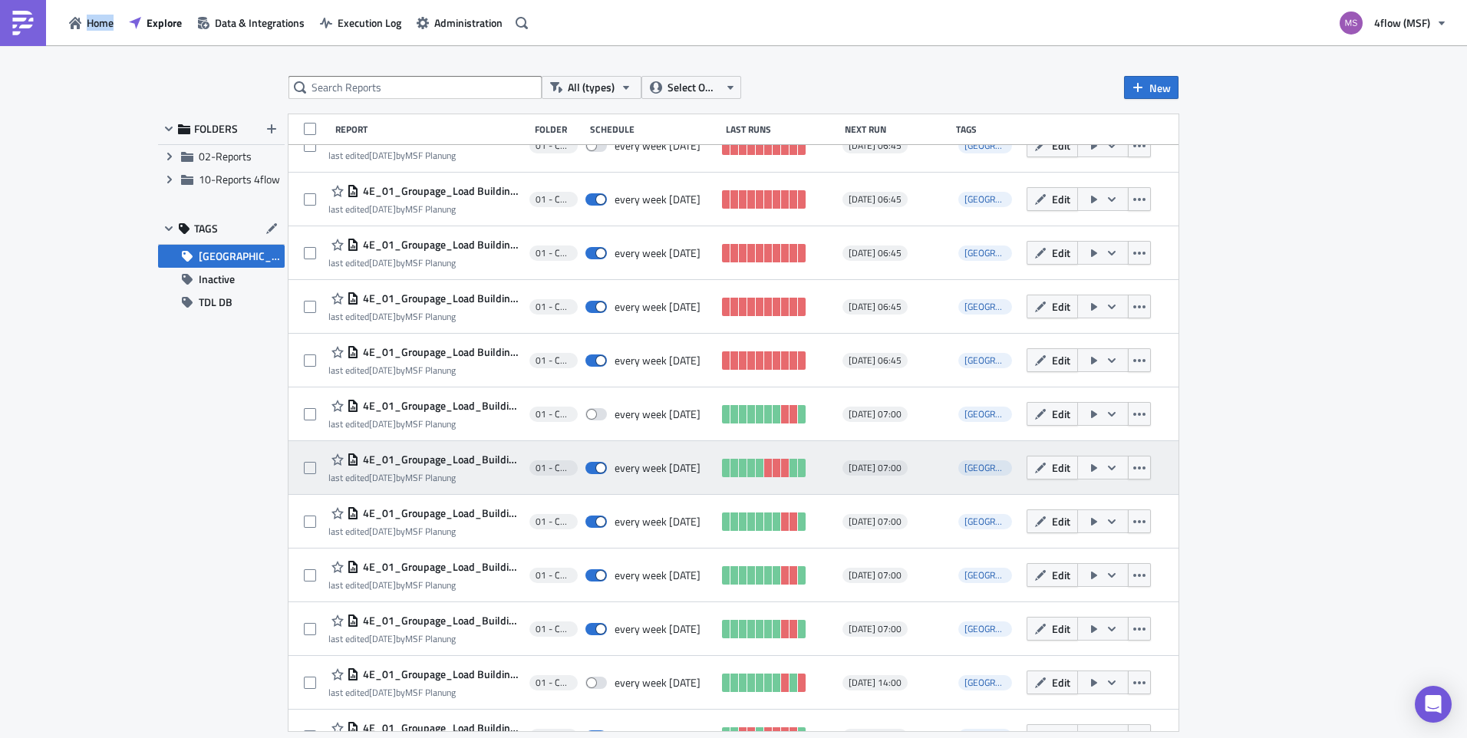
scroll to position [0, 0]
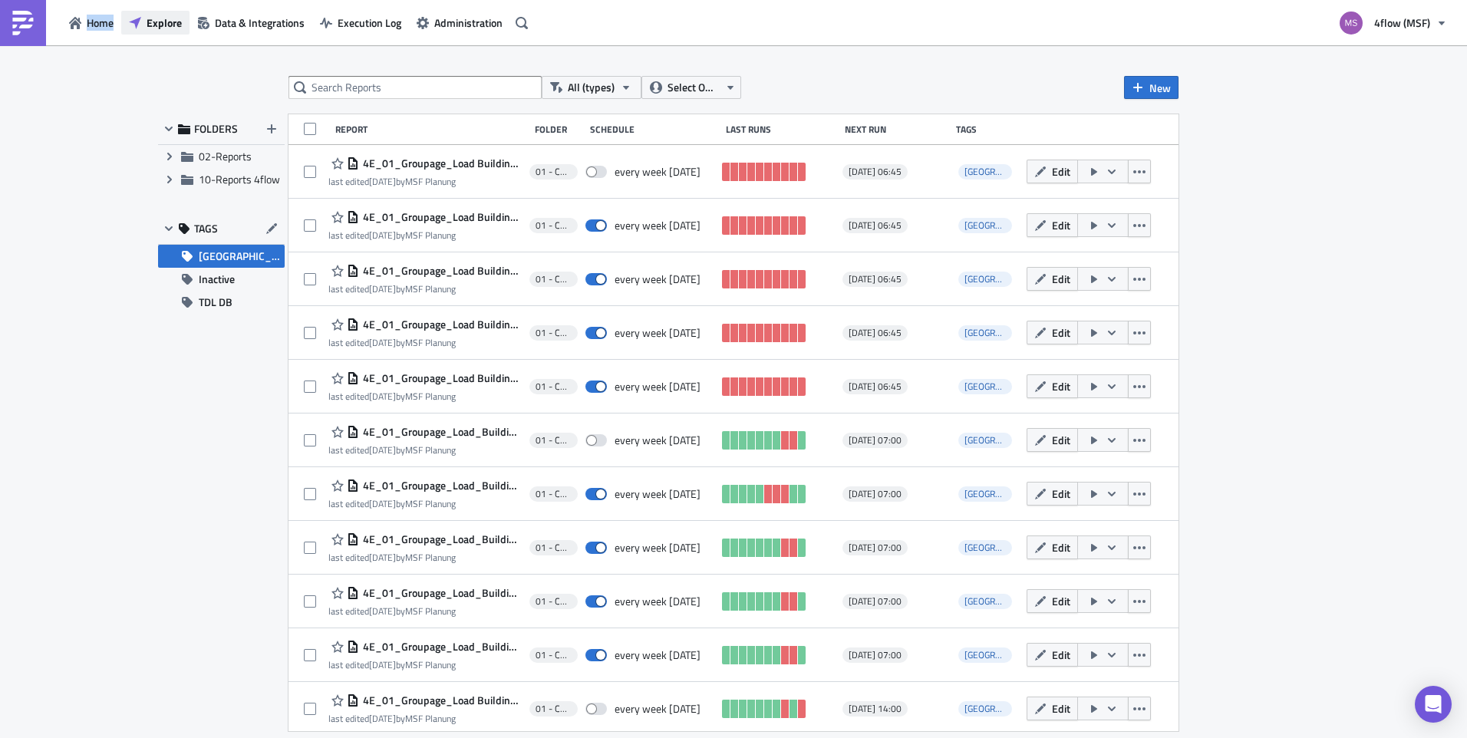
click at [153, 23] on span "Explore" at bounding box center [164, 23] width 35 height 16
click at [246, 21] on span "Data & Integrations" at bounding box center [260, 23] width 90 height 16
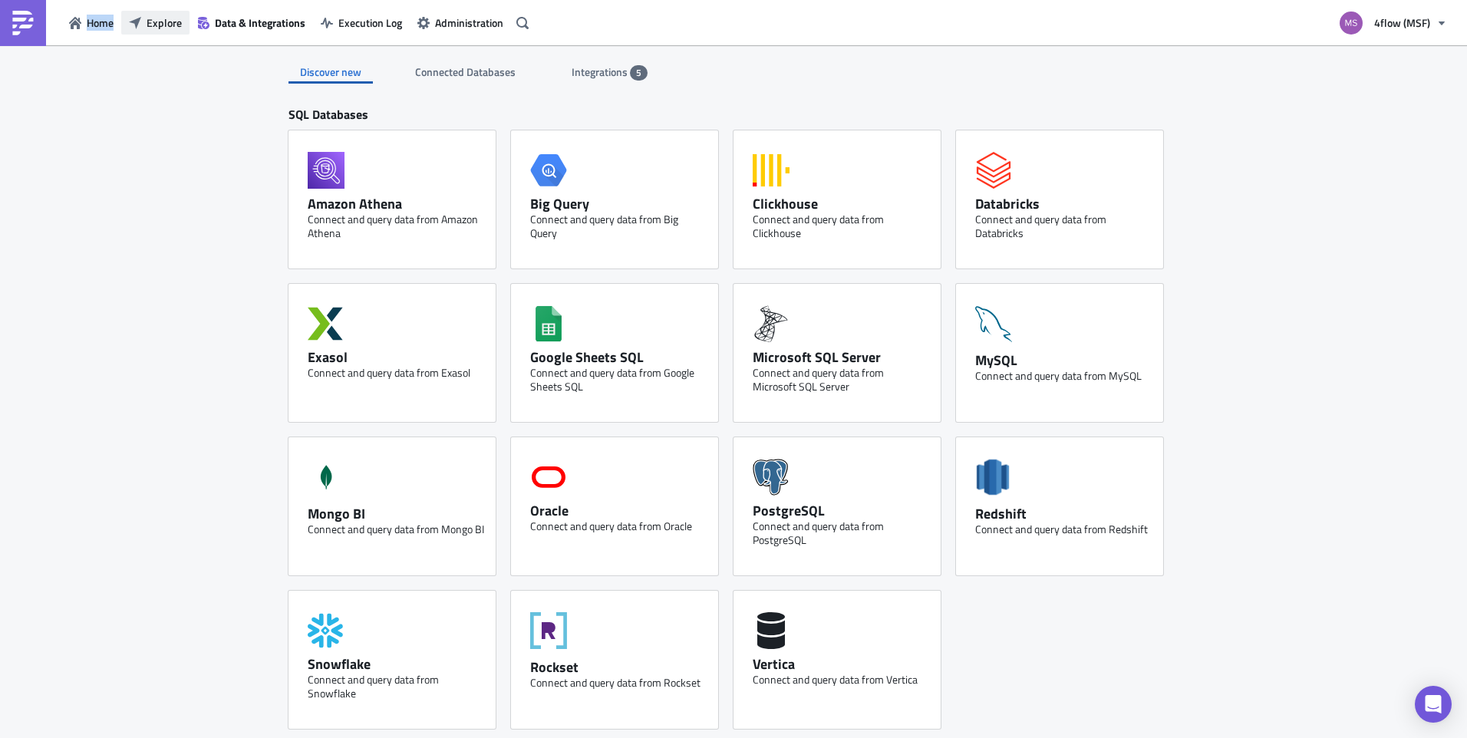
click at [143, 21] on button "Explore" at bounding box center [155, 23] width 68 height 24
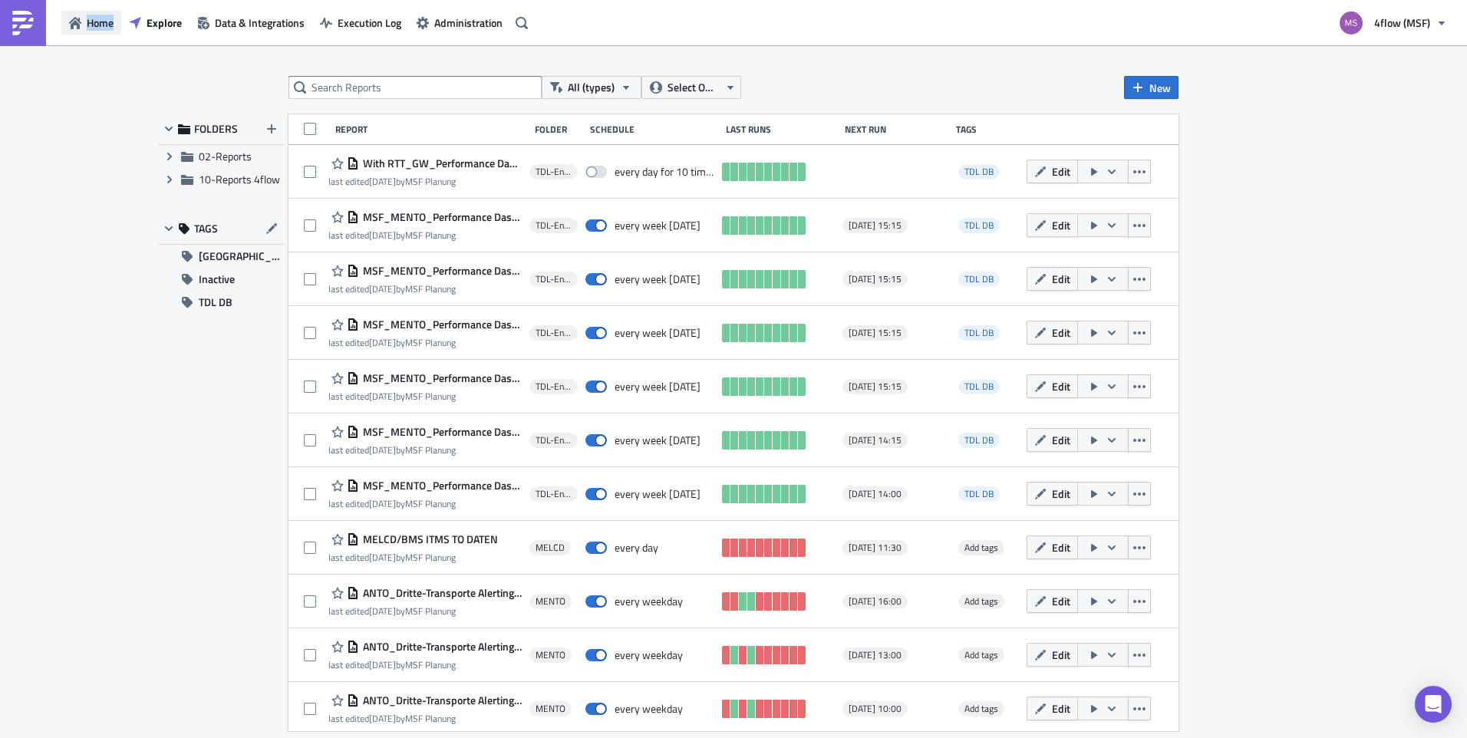
click at [110, 21] on span "Home" at bounding box center [100, 23] width 27 height 16
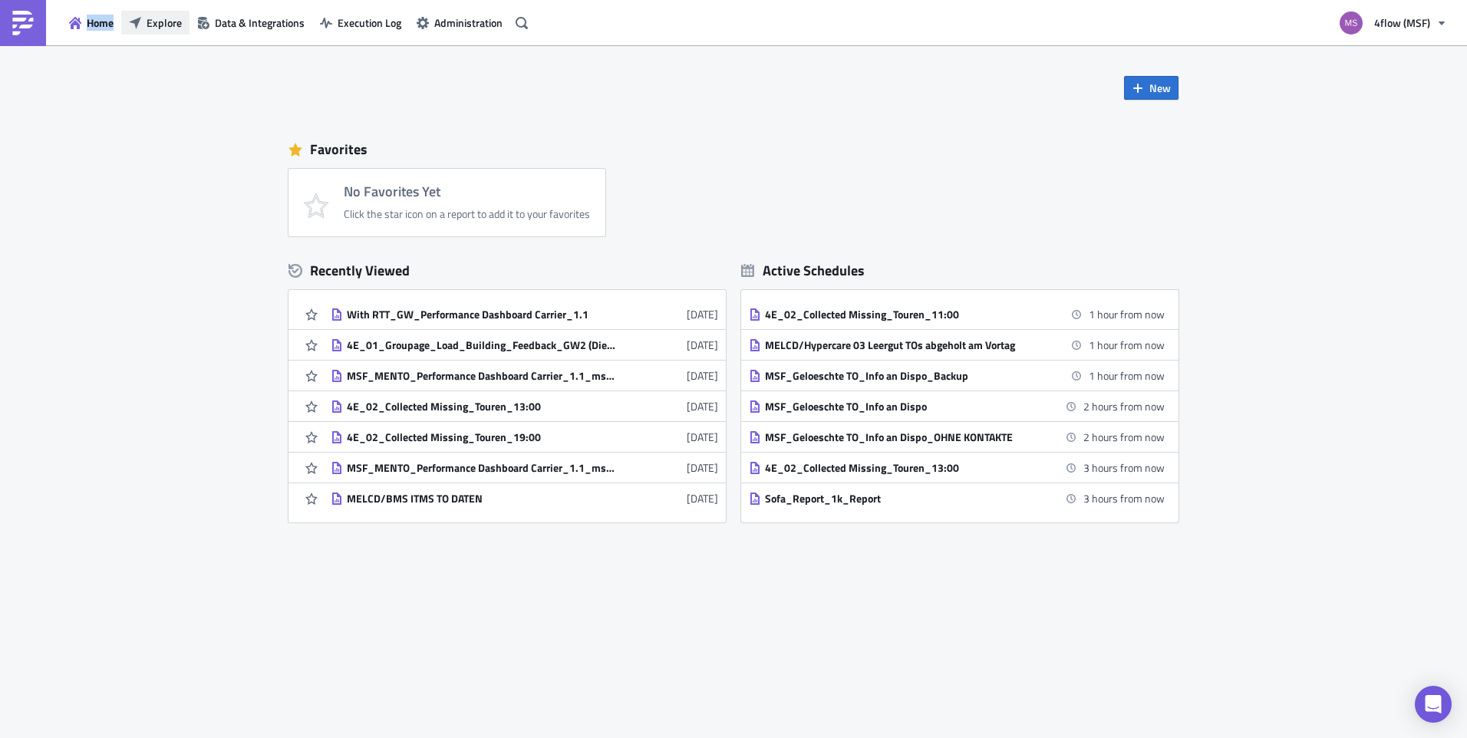
click at [169, 25] on span "Explore" at bounding box center [164, 23] width 35 height 16
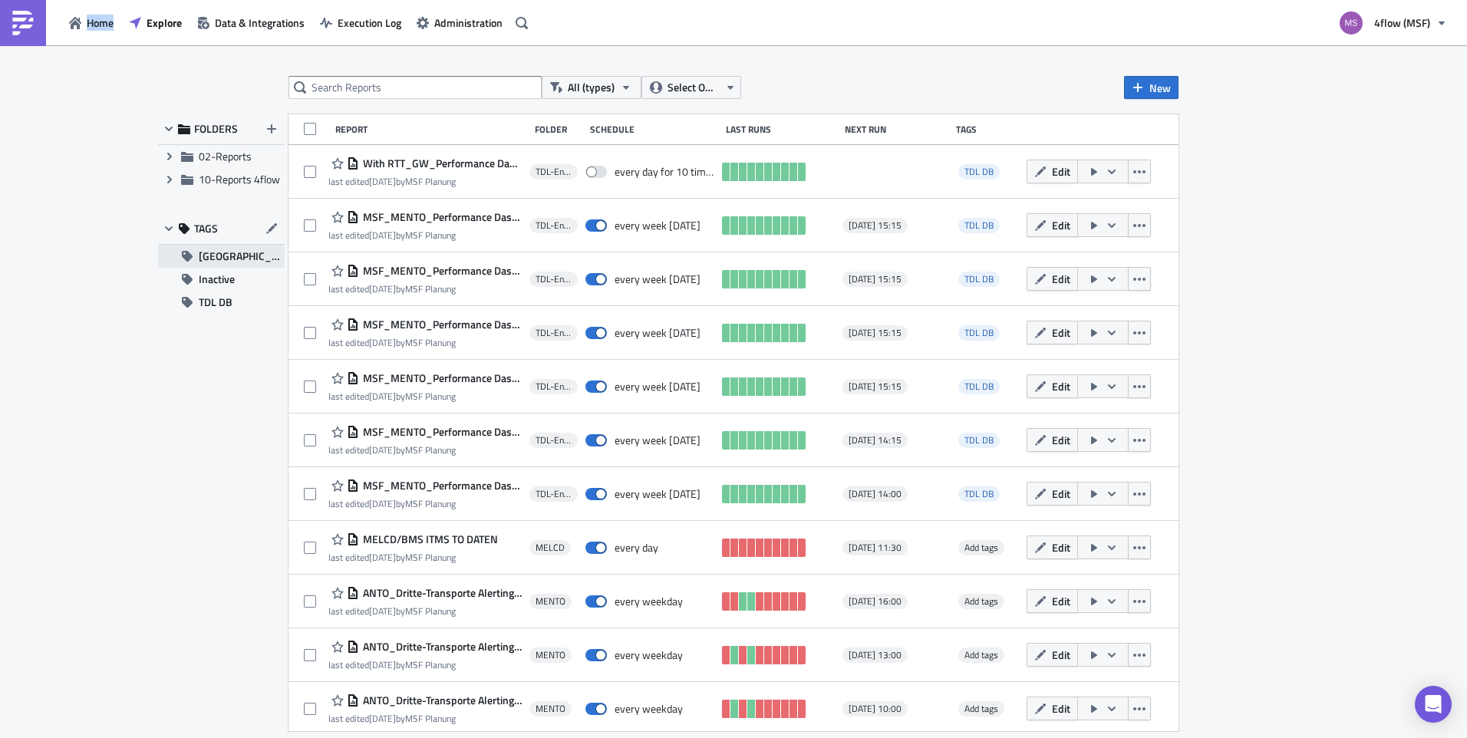
click at [216, 255] on span "[GEOGRAPHIC_DATA]" at bounding box center [242, 256] width 86 height 23
